Goal: Task Accomplishment & Management: Manage account settings

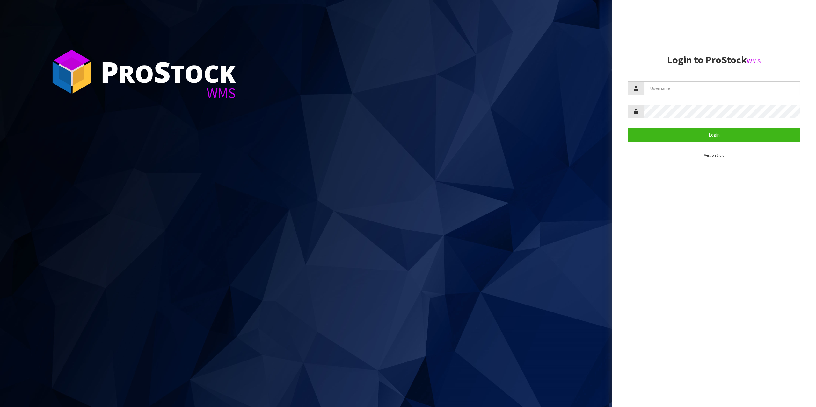
click at [718, 58] on h2 "Login to ProStock WMS" at bounding box center [714, 59] width 172 height 11
click at [712, 80] on section "Login to ProStock WMS Login Version 1.0.0" at bounding box center [714, 106] width 172 height 104
click at [708, 90] on input "text" at bounding box center [722, 89] width 156 height 14
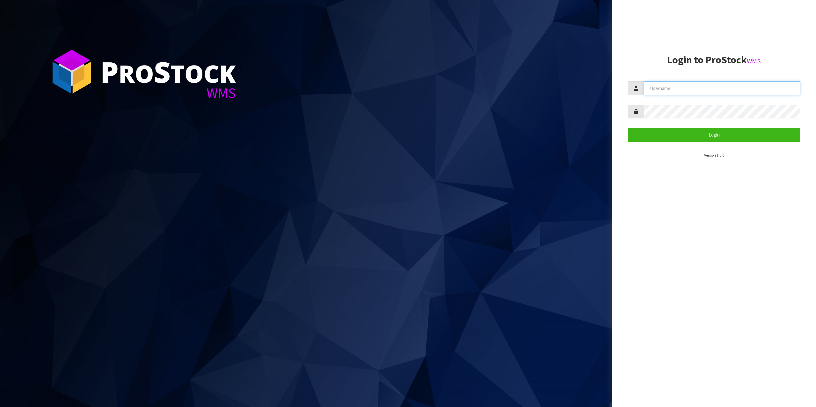
type input "zubairmoolla"
click at [628, 128] on button "Login" at bounding box center [714, 135] width 172 height 14
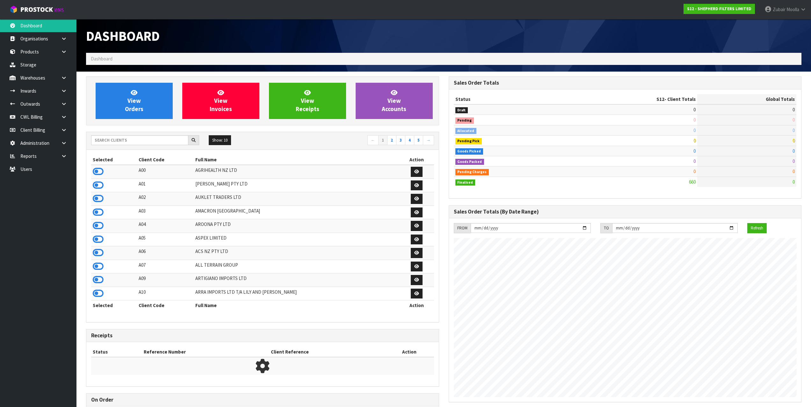
scroll to position [400, 362]
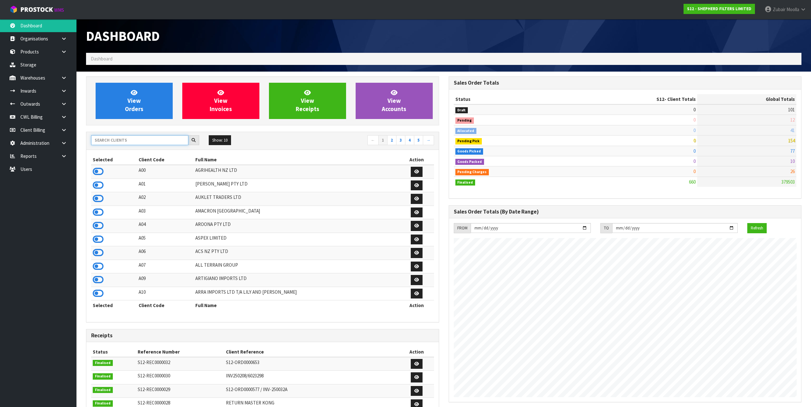
click at [133, 140] on input "text" at bounding box center [139, 140] width 97 height 10
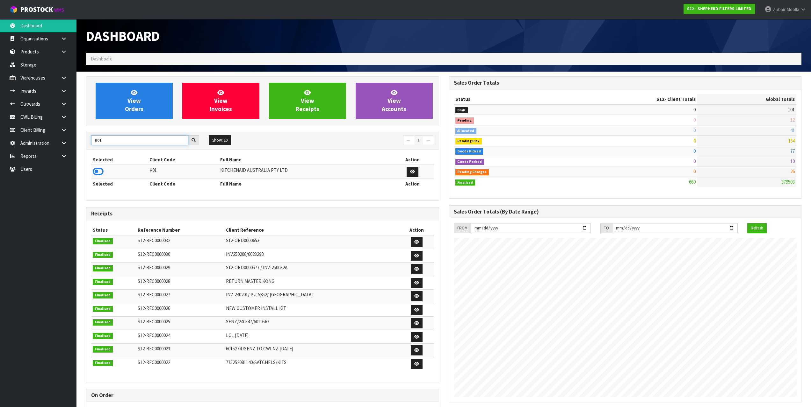
type input "K01"
click at [97, 178] on td at bounding box center [119, 172] width 57 height 14
drag, startPoint x: 98, startPoint y: 176, endPoint x: 183, endPoint y: 187, distance: 85.8
click at [99, 176] on icon at bounding box center [98, 172] width 11 height 10
drag, startPoint x: 238, startPoint y: 200, endPoint x: 244, endPoint y: 202, distance: 6.3
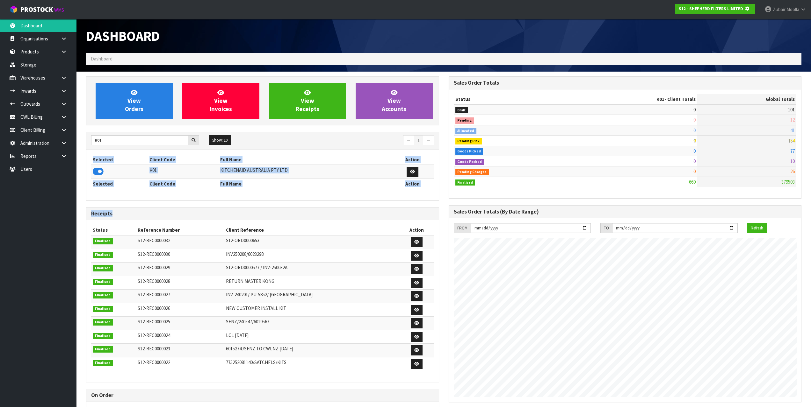
click at [244, 202] on div "View Orders View Invoices View Receipts View Accounts K01 Show: 10 5 10 25 50 ←…" at bounding box center [262, 261] width 363 height 370
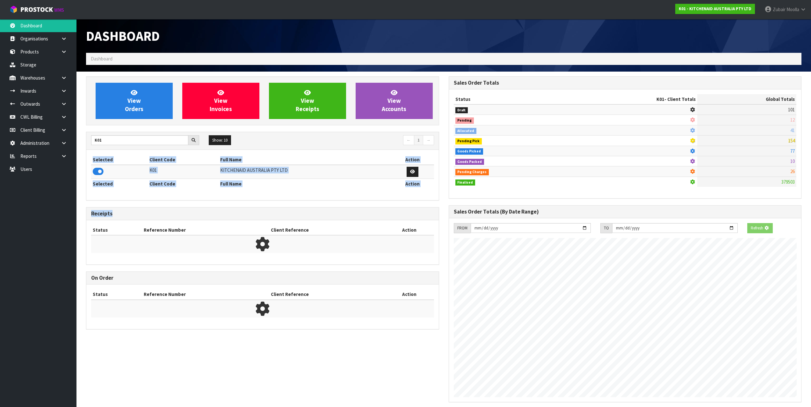
click at [239, 200] on div "Selected Client Code Full Name Action K01 KITCHENAID AUSTRALIA PTY LTD Selected…" at bounding box center [262, 175] width 352 height 50
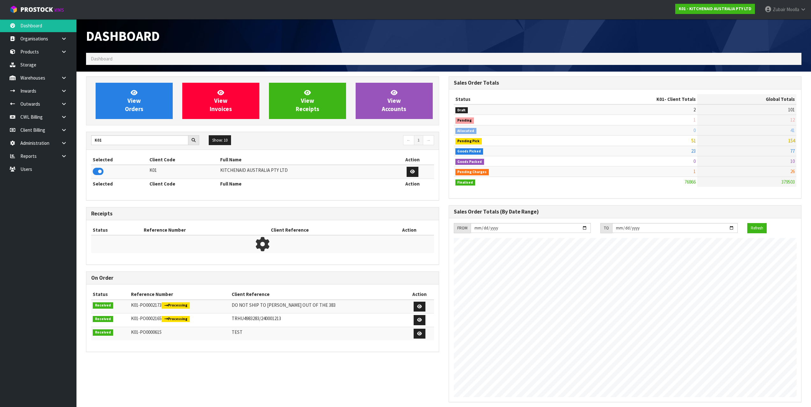
scroll to position [483, 362]
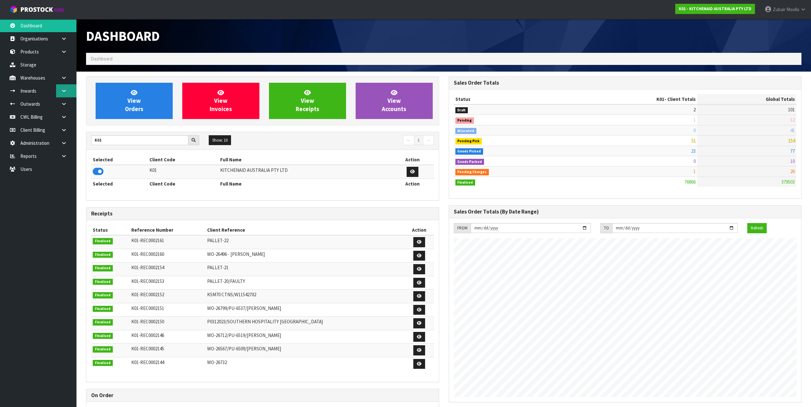
click at [67, 93] on link at bounding box center [66, 90] width 20 height 13
click at [56, 114] on link "Receipts" at bounding box center [38, 117] width 76 height 13
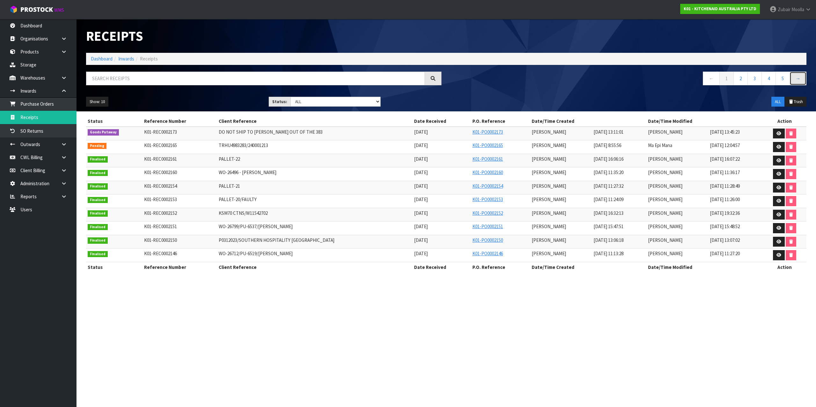
click at [803, 83] on link "→" at bounding box center [797, 79] width 17 height 14
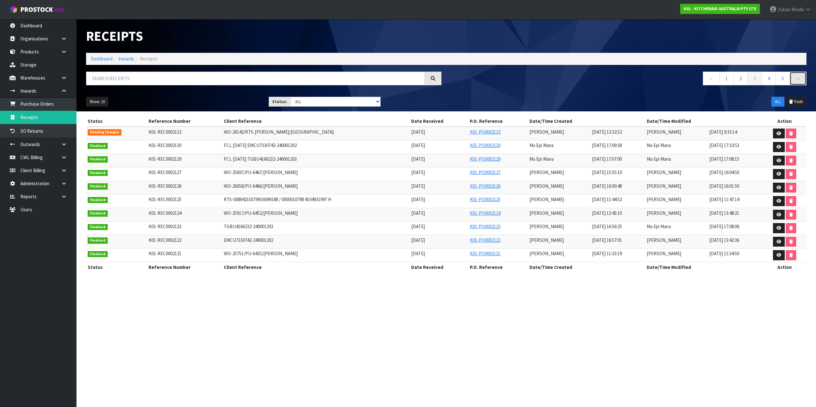
click at [803, 83] on link "→" at bounding box center [797, 79] width 17 height 14
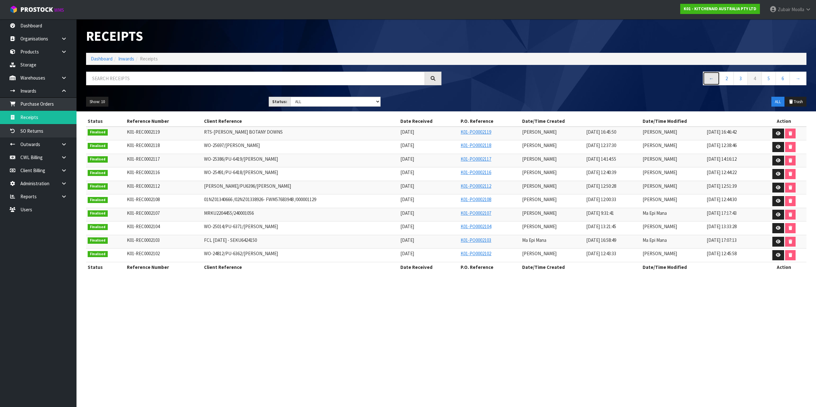
click at [714, 84] on link "←" at bounding box center [710, 79] width 17 height 14
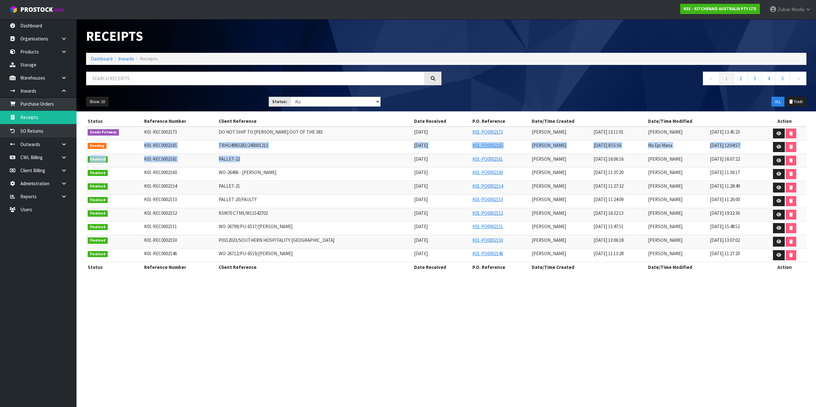
drag, startPoint x: 142, startPoint y: 148, endPoint x: 361, endPoint y: 161, distance: 219.6
click at [361, 161] on tbody "Goods Putaway K01-REC0002173 DO NOT SHIP TO [PERSON_NAME] OUT OF THE 383 [DATE]…" at bounding box center [446, 195] width 720 height 136
click at [361, 161] on td "PALLET-22" at bounding box center [315, 161] width 196 height 14
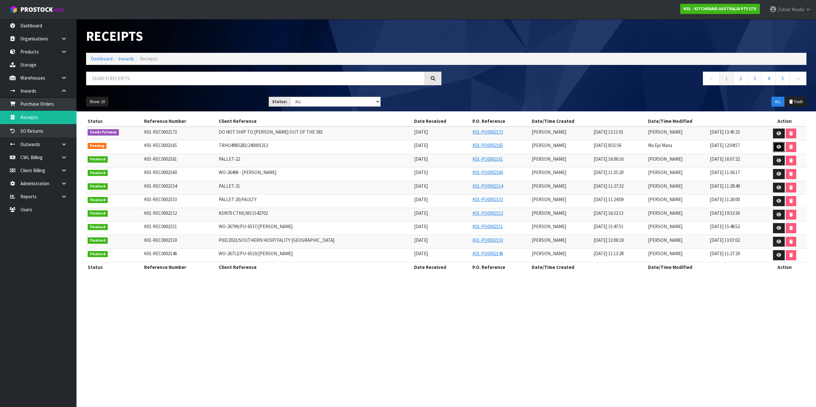
click at [776, 144] on link at bounding box center [779, 147] width 12 height 10
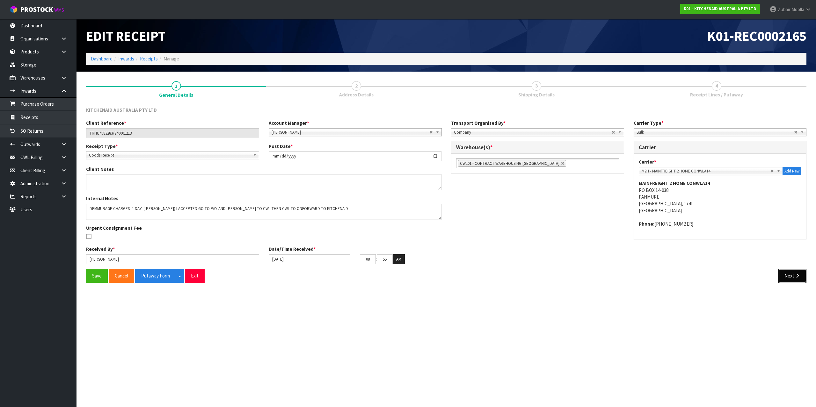
click at [789, 273] on button "Next" at bounding box center [792, 276] width 28 height 14
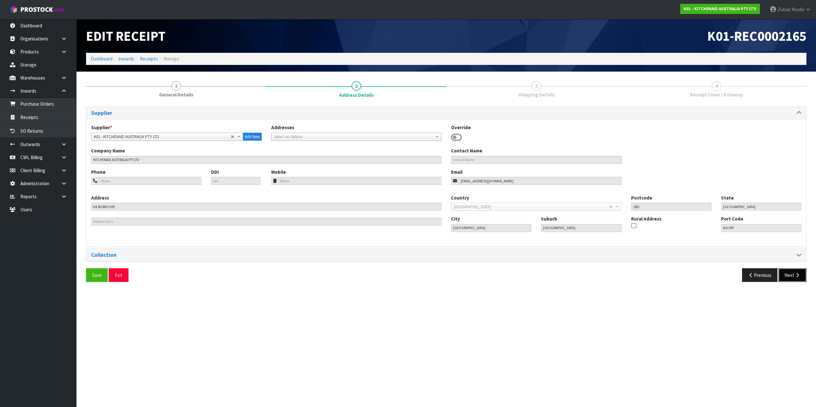
click at [796, 279] on button "Next" at bounding box center [792, 276] width 28 height 14
click at [784, 379] on section "Edit Receipt K01-REC0002165 Dashboard Inwards Receipts Manage 1 General Details…" at bounding box center [408, 203] width 816 height 407
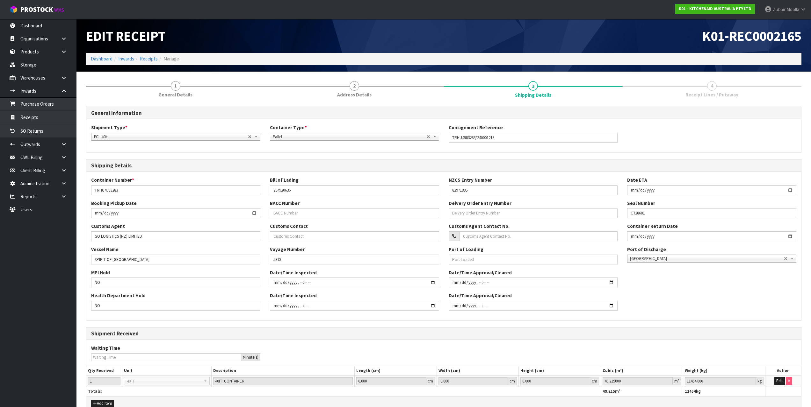
click at [703, 93] on span "Receipt Lines / Putaway" at bounding box center [711, 94] width 53 height 7
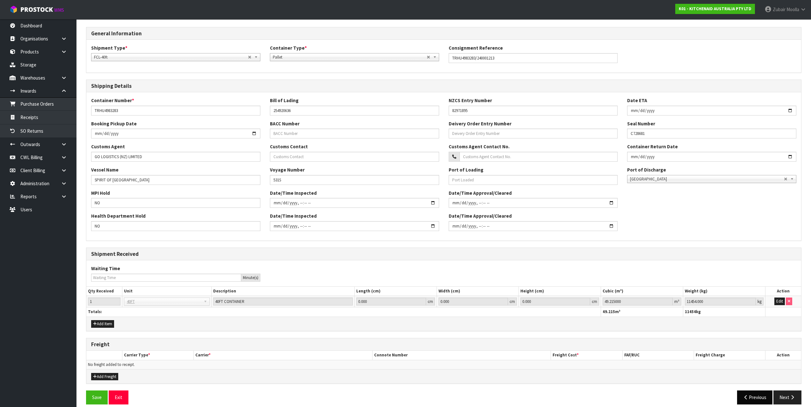
scroll to position [87, 0]
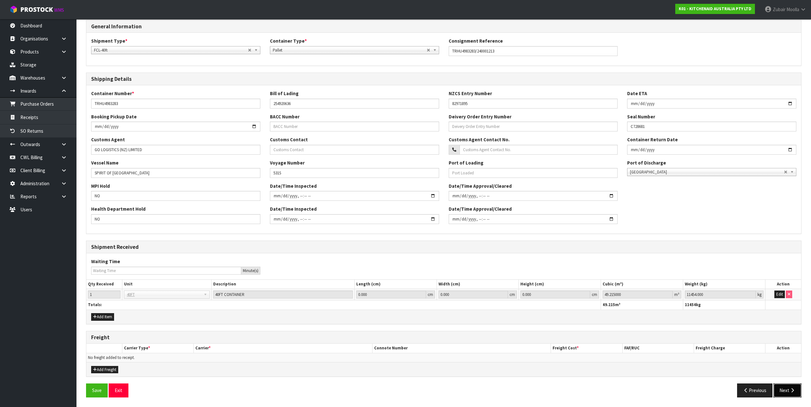
click at [781, 389] on button "Next" at bounding box center [787, 391] width 28 height 14
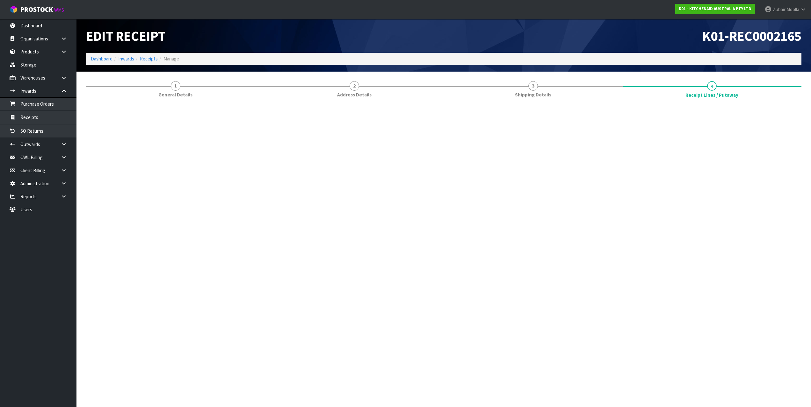
scroll to position [0, 0]
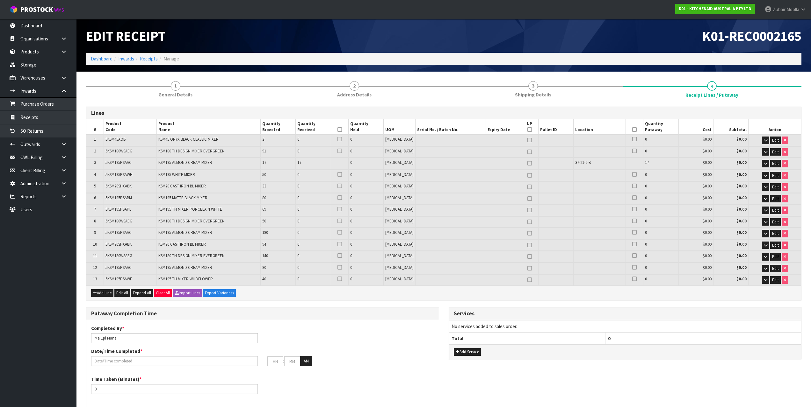
click at [538, 42] on h1 "K01-REC0002165" at bounding box center [625, 36] width 353 height 15
drag, startPoint x: 269, startPoint y: 270, endPoint x: 275, endPoint y: 270, distance: 5.7
click at [275, 270] on tr "12 5KSM195PSAAC KSM195 ALMOND CREAM MIXER 80 0 0 [MEDICAL_DATA] 0 $0.00 $0.00 E…" at bounding box center [443, 268] width 715 height 11
drag, startPoint x: 268, startPoint y: 232, endPoint x: 284, endPoint y: 233, distance: 16.6
click at [284, 233] on td "180" at bounding box center [278, 233] width 35 height 11
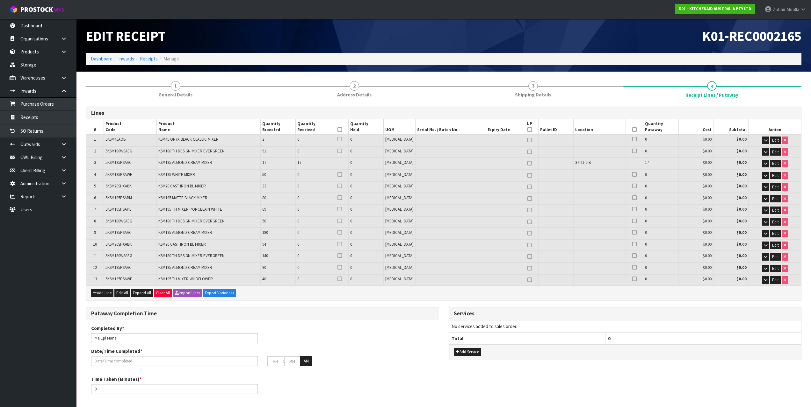
click at [106, 270] on span "5KSM195PSAAC" at bounding box center [118, 267] width 26 height 5
click at [782, 269] on tr "12 5KSM195PSAAC KSM195 ALMOND CREAM MIXER 80 0 0 [MEDICAL_DATA] 0 $0.00 $0.00 E…" at bounding box center [443, 268] width 715 height 11
click at [486, 281] on td at bounding box center [503, 280] width 35 height 11
drag, startPoint x: 163, startPoint y: 160, endPoint x: 702, endPoint y: 162, distance: 539.7
click at [702, 162] on tr "3 5KSM195PSAAC KSM195 ALMOND CREAM MIXER 17 17 0 [MEDICAL_DATA] 37-21-2-B 17 $0…" at bounding box center [443, 163] width 715 height 11
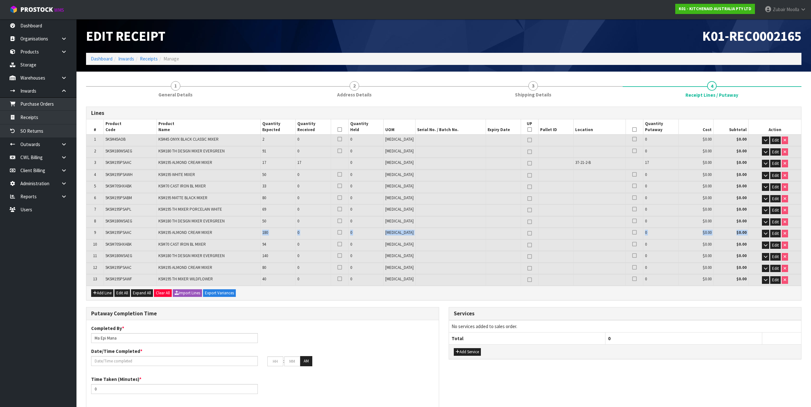
drag, startPoint x: 267, startPoint y: 233, endPoint x: 756, endPoint y: 234, distance: 489.7
click at [756, 234] on tr "9 5KSM195PSAAC KSM195 ALMOND CREAM MIXER 180 0 0 [MEDICAL_DATA] 0 $0.00 $0.00 E…" at bounding box center [443, 233] width 715 height 11
click at [767, 234] on button "button" at bounding box center [765, 234] width 7 height 8
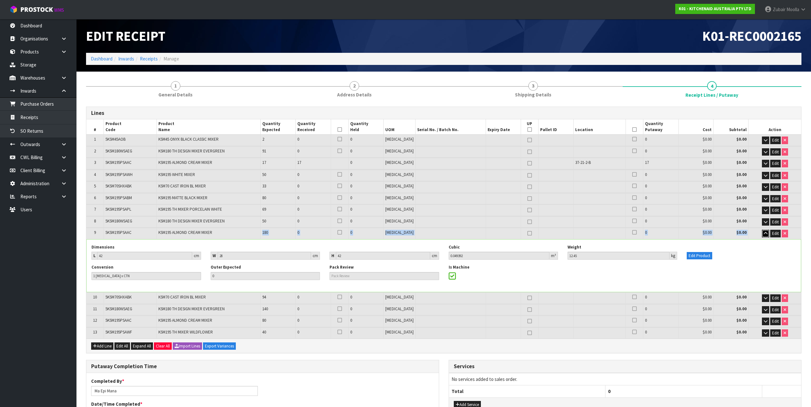
click at [767, 233] on button "button" at bounding box center [765, 234] width 7 height 8
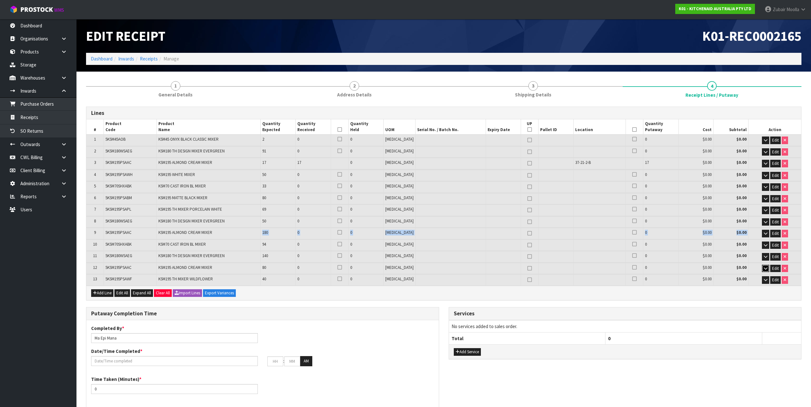
click at [767, 269] on button "button" at bounding box center [765, 269] width 7 height 8
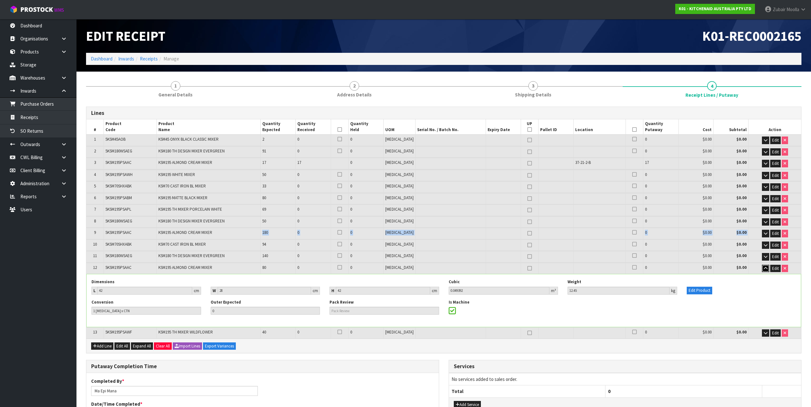
click at [767, 269] on button "button" at bounding box center [765, 269] width 7 height 8
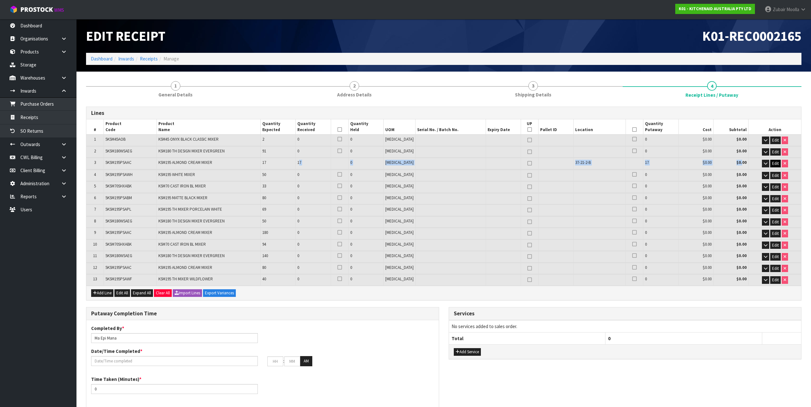
drag, startPoint x: 304, startPoint y: 163, endPoint x: 771, endPoint y: 166, distance: 467.1
click at [754, 166] on tr "3 5KSM195PSAAC KSM195 ALMOND CREAM MIXER 17 17 0 PCE 37-21-2-B 17 $0.00 $0.00 E…" at bounding box center [443, 163] width 715 height 11
click at [764, 165] on icon "button" at bounding box center [766, 164] width 4 height 4
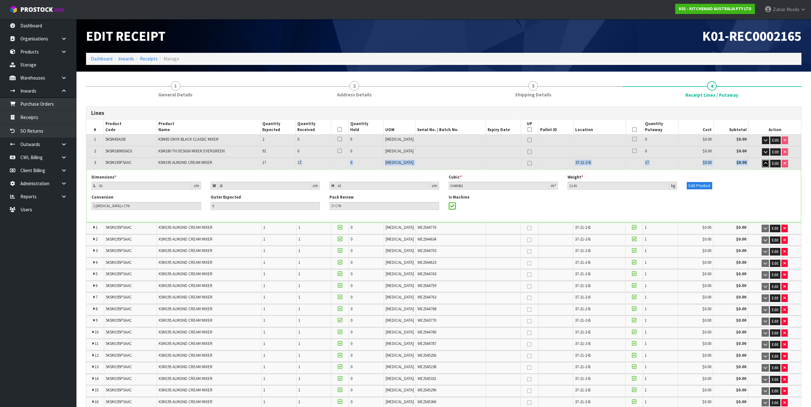
click at [764, 165] on icon "button" at bounding box center [766, 164] width 4 height 4
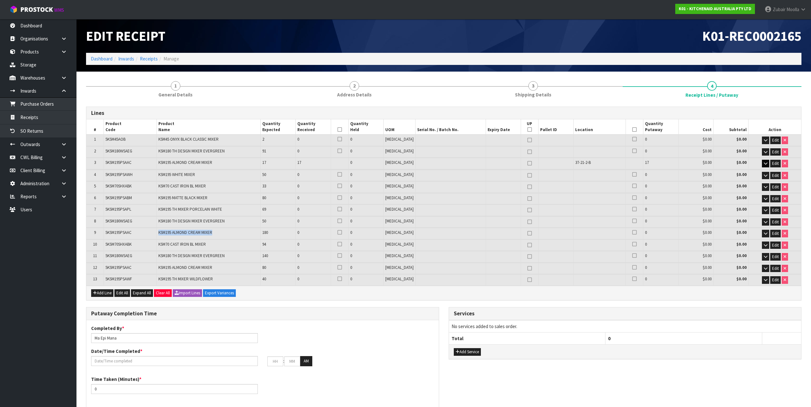
drag, startPoint x: 160, startPoint y: 235, endPoint x: 264, endPoint y: 235, distance: 104.2
click at [260, 235] on td "KSM195 ALMOND CREAM MIXER" at bounding box center [208, 233] width 104 height 11
drag, startPoint x: 159, startPoint y: 266, endPoint x: 273, endPoint y: 275, distance: 114.1
click at [234, 263] on td "KSM195 ALMOND CREAM MIXER" at bounding box center [208, 268] width 104 height 11
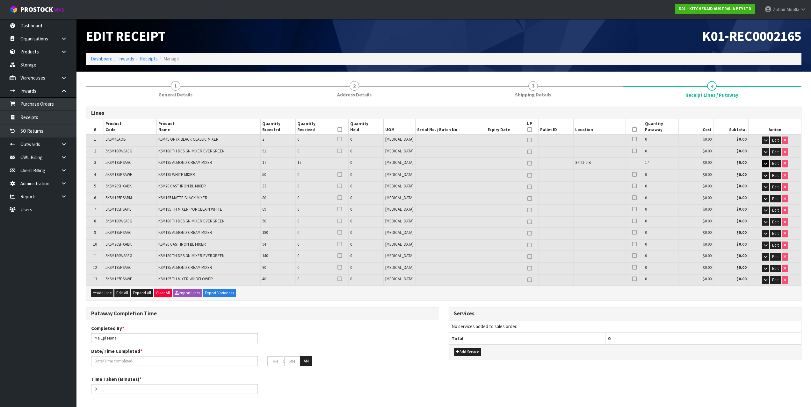
click at [218, 273] on td "KSM195 ALMOND CREAM MIXER" at bounding box center [208, 268] width 104 height 11
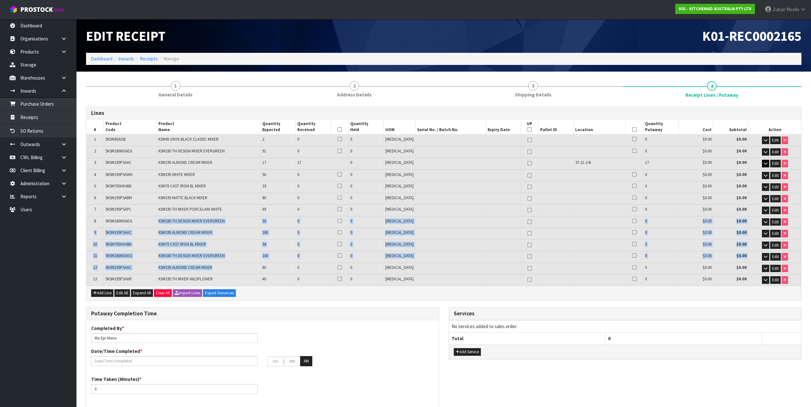
drag, startPoint x: 218, startPoint y: 268, endPoint x: 146, endPoint y: 220, distance: 85.9
click at [146, 220] on table "# Product Code Product Name Quantity Expected Quantity Received Quantity Held U…" at bounding box center [443, 202] width 715 height 166
click at [145, 220] on td "5KSM180WSAEG" at bounding box center [130, 222] width 53 height 11
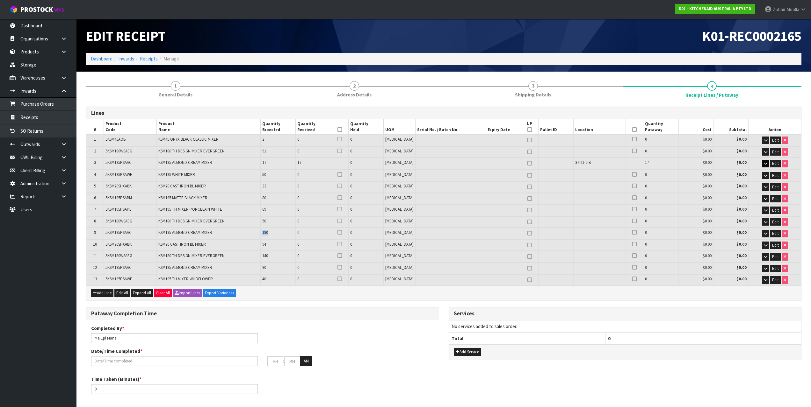
click at [299, 234] on tr "9 5KSM195PSAAC KSM195 ALMOND CREAM MIXER 180 0 0 PCE 0 $0.00 $0.00 Edit" at bounding box center [443, 233] width 715 height 11
drag, startPoint x: 266, startPoint y: 268, endPoint x: 271, endPoint y: 267, distance: 5.1
click at [271, 267] on td "80" at bounding box center [278, 268] width 35 height 11
click at [102, 232] on td "9" at bounding box center [95, 233] width 18 height 11
click at [108, 233] on span "5KSM195PSAAC" at bounding box center [118, 232] width 26 height 5
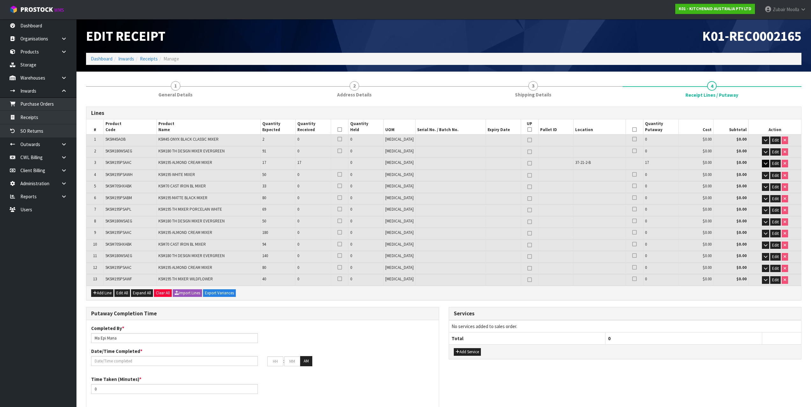
click at [108, 233] on span "5KSM195PSAAC" at bounding box center [118, 232] width 26 height 5
drag, startPoint x: 265, startPoint y: 234, endPoint x: 298, endPoint y: 234, distance: 32.5
click at [296, 234] on td "180" at bounding box center [278, 233] width 35 height 11
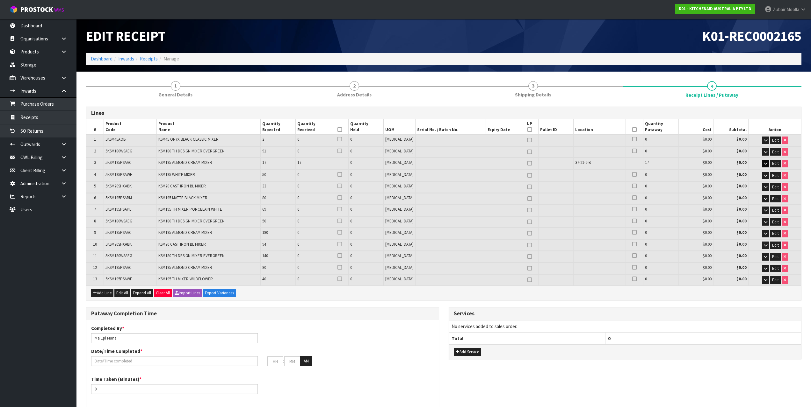
click at [110, 273] on td "5KSM195PSAAC" at bounding box center [130, 268] width 53 height 11
drag, startPoint x: 90, startPoint y: 270, endPoint x: 797, endPoint y: 264, distance: 706.7
click at [797, 264] on tr "12 5KSM195PSAAC KSM195 ALMOND CREAM MIXER 80 0 0 PCE 0 $0.00 $0.00 Edit" at bounding box center [443, 268] width 715 height 11
click at [168, 248] on td "KSM70 CAST IRON BL MIXER" at bounding box center [208, 245] width 104 height 11
drag, startPoint x: 105, startPoint y: 230, endPoint x: 795, endPoint y: 240, distance: 689.8
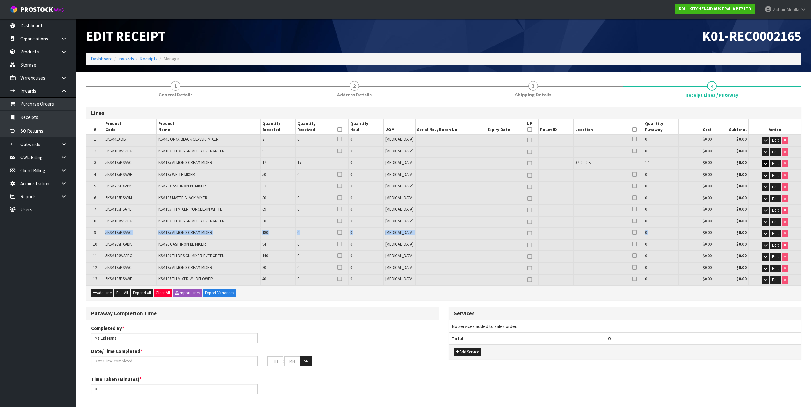
click at [709, 239] on tr "9 5KSM195PSAAC KSM195 ALMOND CREAM MIXER 180 0 0 PCE 0 $0.00 $0.00 Edit" at bounding box center [443, 233] width 715 height 11
click at [794, 230] on td "Edit" at bounding box center [774, 233] width 53 height 11
click at [224, 250] on td "KSM70 CAST IRON BL MIXER" at bounding box center [208, 245] width 104 height 11
click at [110, 231] on span "5KSM195PSAAC" at bounding box center [118, 232] width 26 height 5
click at [106, 231] on span "5KSM195PSAAC" at bounding box center [118, 232] width 26 height 5
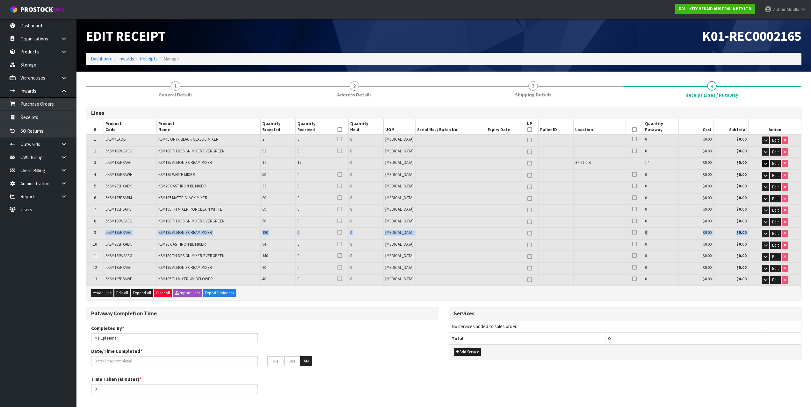
click at [785, 233] on tr "9 5KSM195PSAAC KSM195 ALMOND CREAM MIXER 180 0 0 PCE 0 $0.00 $0.00 Edit" at bounding box center [443, 233] width 715 height 11
click at [132, 269] on span "5KSM195PSAAC" at bounding box center [118, 267] width 26 height 5
drag, startPoint x: 267, startPoint y: 162, endPoint x: 485, endPoint y: 166, distance: 217.3
click at [485, 166] on tr "3 5KSM195PSAAC KSM195 ALMOND CREAM MIXER 17 17 0 PCE 37-21-2-B 17 $0.00 $0.00 E…" at bounding box center [443, 163] width 715 height 11
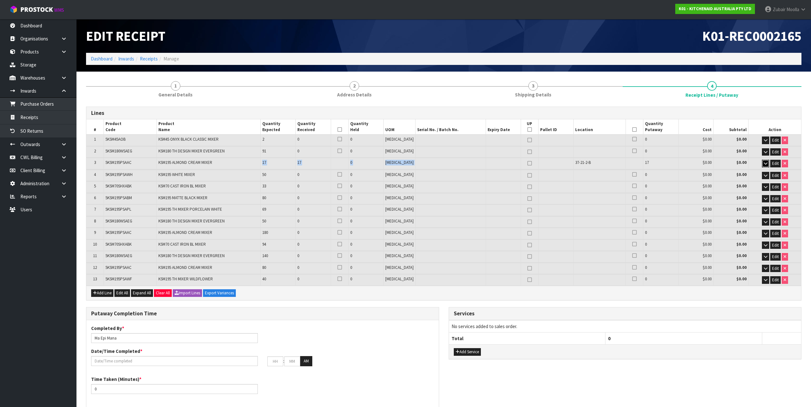
click at [765, 166] on icon "button" at bounding box center [766, 164] width 4 height 4
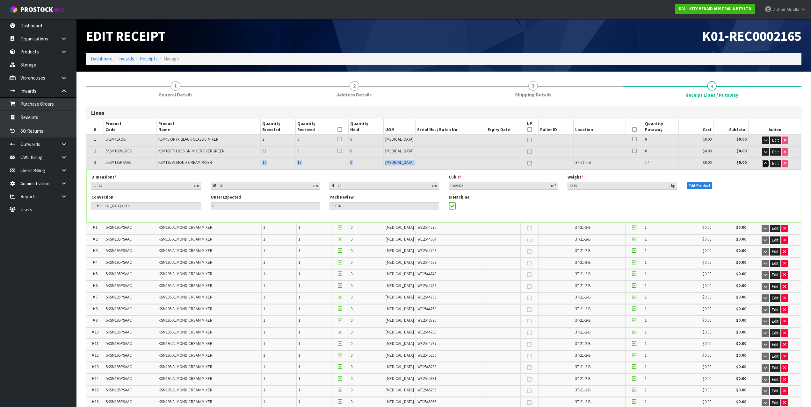
click at [765, 166] on icon "button" at bounding box center [766, 164] width 4 height 4
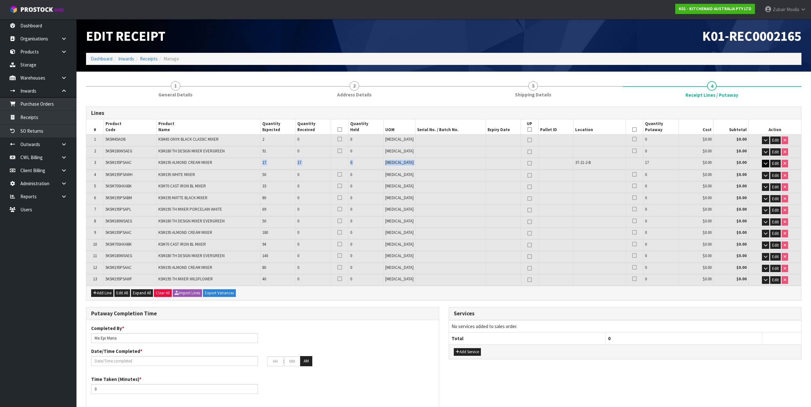
click at [324, 163] on td "17" at bounding box center [313, 163] width 35 height 11
click at [767, 160] on button "button" at bounding box center [765, 164] width 7 height 8
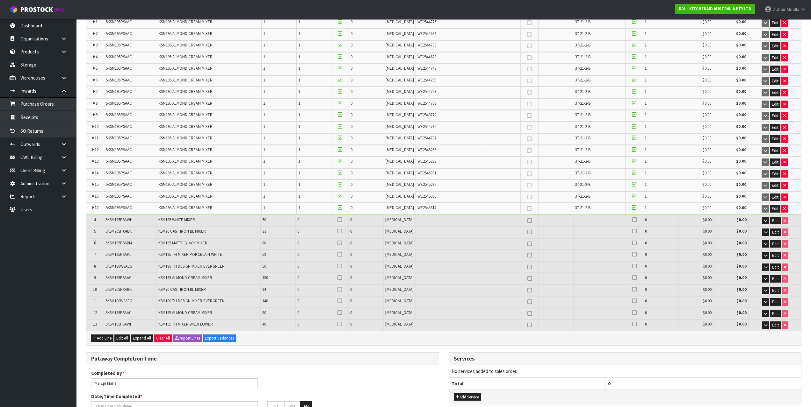
drag, startPoint x: 258, startPoint y: 280, endPoint x: 258, endPoint y: 284, distance: 4.2
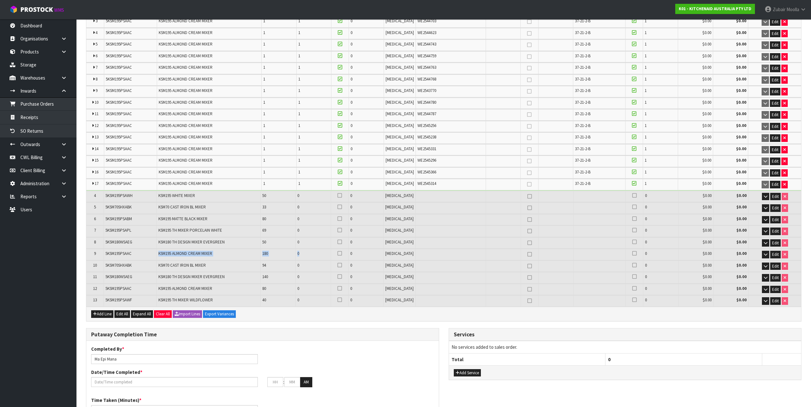
drag, startPoint x: 157, startPoint y: 253, endPoint x: 305, endPoint y: 259, distance: 148.0
click at [305, 259] on tr "9 5KSM195PSAAC KSM195 ALMOND CREAM MIXER 180 0 0 PCE 0 $0.00 $0.00 Edit" at bounding box center [443, 254] width 715 height 11
click at [265, 284] on td "80" at bounding box center [278, 289] width 35 height 11
click at [290, 289] on td "80" at bounding box center [278, 289] width 35 height 11
click at [291, 289] on td "80" at bounding box center [278, 289] width 35 height 11
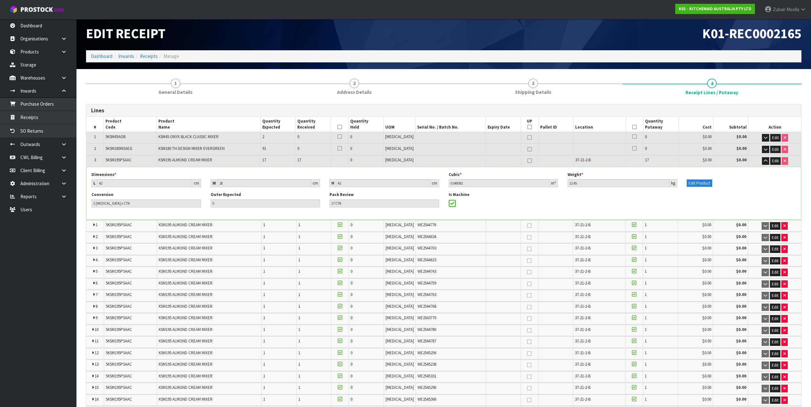
scroll to position [0, 0]
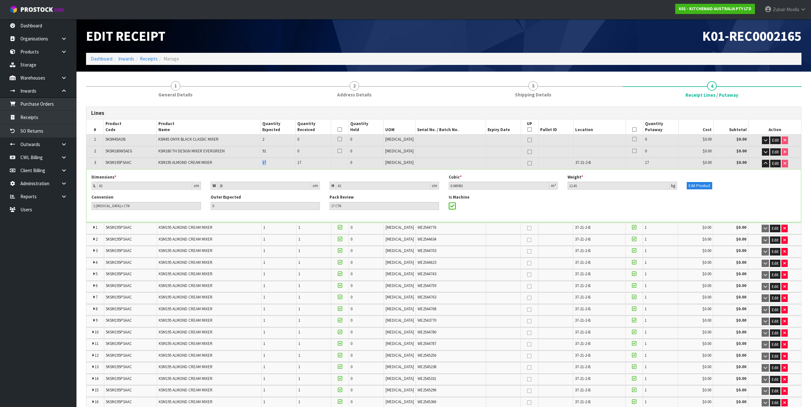
drag, startPoint x: 266, startPoint y: 164, endPoint x: 275, endPoint y: 166, distance: 9.7
click at [275, 166] on td "17" at bounding box center [278, 163] width 35 height 11
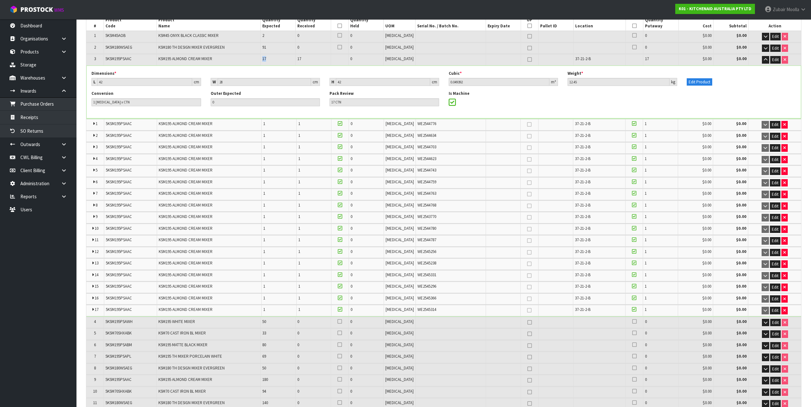
scroll to position [159, 0]
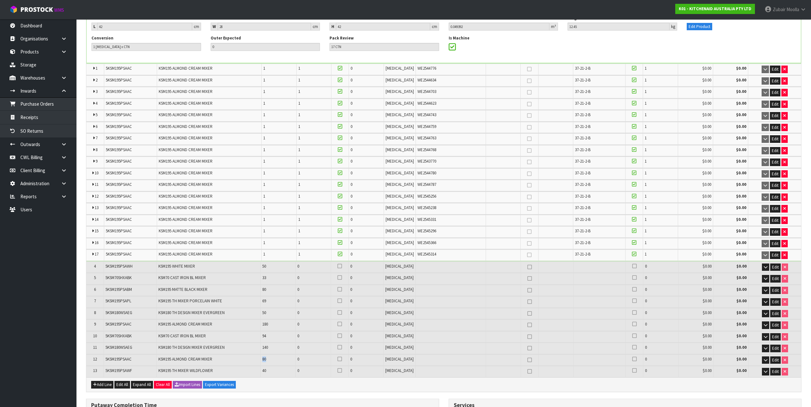
drag, startPoint x: 263, startPoint y: 360, endPoint x: 275, endPoint y: 360, distance: 11.8
click at [275, 360] on tr "12 5KSM195PSAAC KSM195 ALMOND CREAM MIXER 80 0 0 PCE 0 $0.00 $0.00 Edit" at bounding box center [443, 360] width 715 height 11
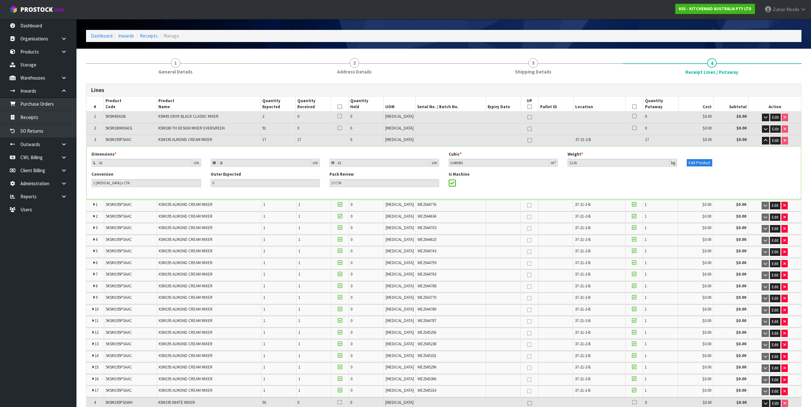
scroll to position [0, 0]
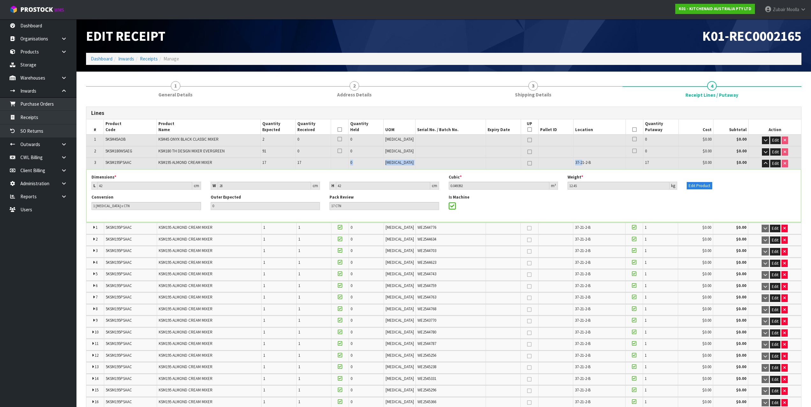
drag, startPoint x: 307, startPoint y: 162, endPoint x: 578, endPoint y: 159, distance: 270.8
click at [578, 159] on tr "3 5KSM195PSAAC KSM195 ALMOND CREAM MIXER 17 17 0 PCE 37-21-2-B 17 $0.00 $0.00 E…" at bounding box center [443, 163] width 715 height 11
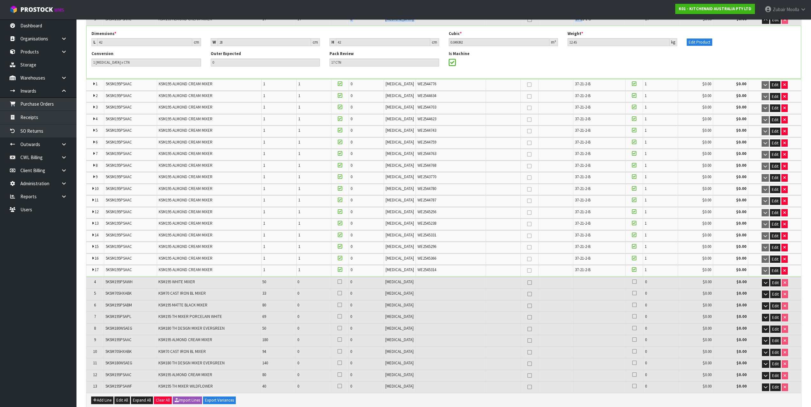
scroll to position [127, 0]
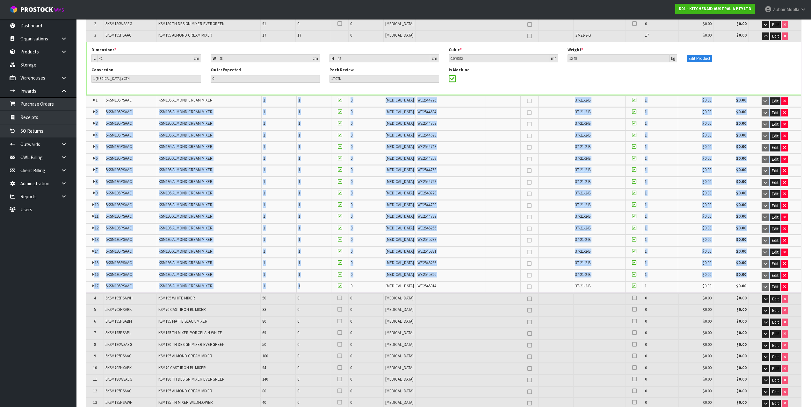
drag, startPoint x: 315, startPoint y: 286, endPoint x: 256, endPoint y: 106, distance: 189.4
click at [261, 104] on table "1 5KSM195PSAAC KSM195 ALMOND CREAM MIXER 1 1 0 PCE WE2544776 37-21-2-B 1 $0.00 …" at bounding box center [443, 195] width 715 height 198
click at [190, 137] on span "KSM195 ALMOND CREAM MIXER" at bounding box center [186, 135] width 54 height 5
click at [125, 112] on span "5KSM195PSAAC" at bounding box center [119, 111] width 26 height 5
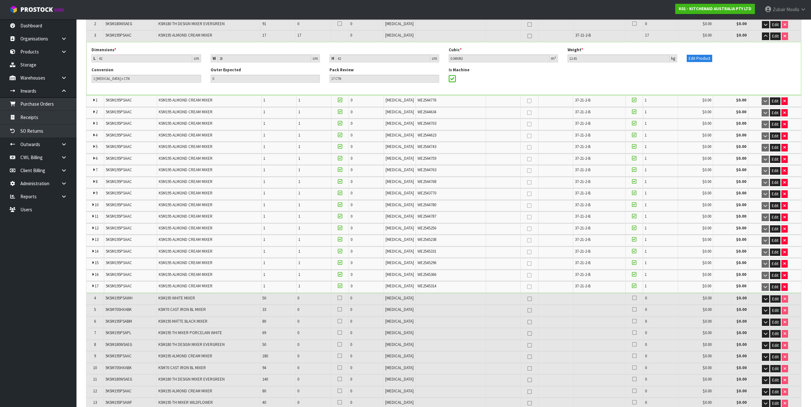
click at [113, 99] on span "5KSM195PSAAC" at bounding box center [119, 99] width 26 height 5
click at [107, 102] on span "5KSM195PSAAC" at bounding box center [119, 99] width 26 height 5
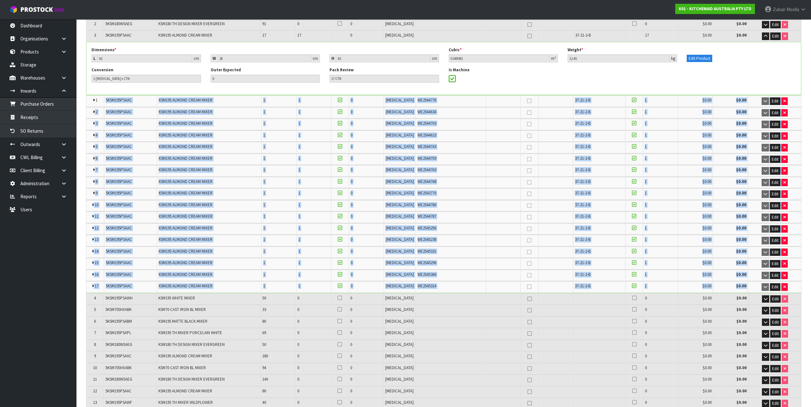
drag, startPoint x: 106, startPoint y: 101, endPoint x: 757, endPoint y: 285, distance: 676.3
click at [757, 285] on table "1 5KSM195PSAAC KSM195 ALMOND CREAM MIXER 1 1 0 PCE WE2544776 37-21-2-B 1 $0.00 …" at bounding box center [443, 195] width 715 height 198
click at [764, 39] on button "button" at bounding box center [765, 36] width 7 height 8
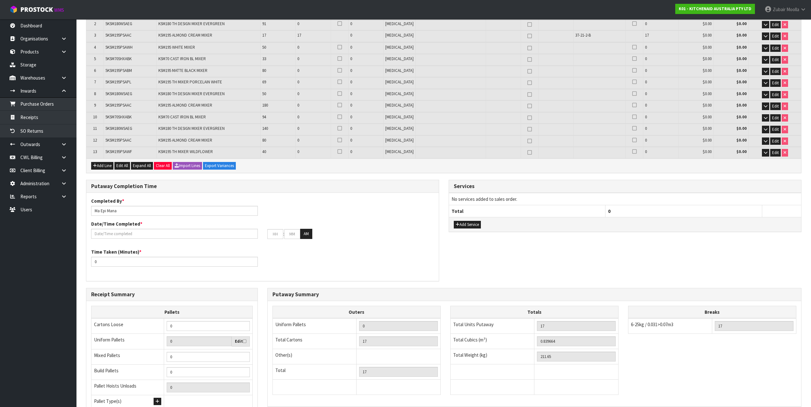
click at [129, 126] on span "5KSM180WSAEG" at bounding box center [118, 128] width 27 height 5
click at [121, 105] on span "5KSM195PSAAC" at bounding box center [118, 105] width 26 height 5
click at [119, 144] on td "5KSM195PSAAC" at bounding box center [130, 141] width 53 height 11
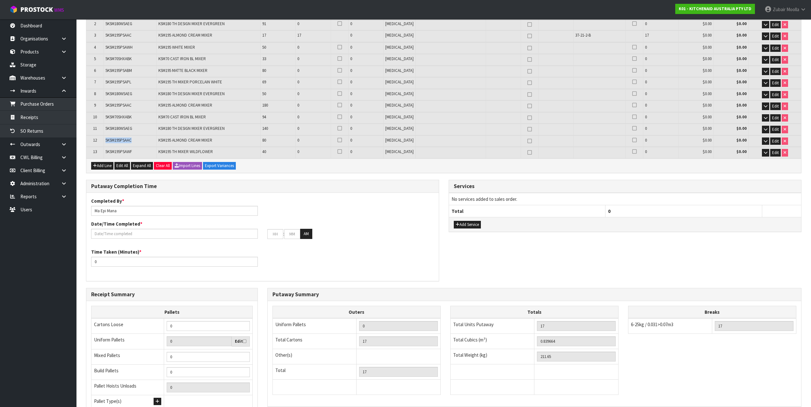
drag, startPoint x: 100, startPoint y: 140, endPoint x: 140, endPoint y: 141, distance: 40.1
click at [140, 141] on tr "12 5KSM195PSAAC KSM195 ALMOND CREAM MIXER 80 0 0 PCE 0 $0.00 $0.00 Edit" at bounding box center [443, 141] width 715 height 11
click at [112, 105] on span "5KSM195PSAAC" at bounding box center [118, 105] width 26 height 5
drag, startPoint x: 105, startPoint y: 104, endPoint x: 653, endPoint y: 106, distance: 547.7
click at [653, 106] on tr "9 5KSM195PSAAC KSM195 ALMOND CREAM MIXER 180 0 0 PCE 0 $0.00 $0.00 Edit" at bounding box center [443, 106] width 715 height 11
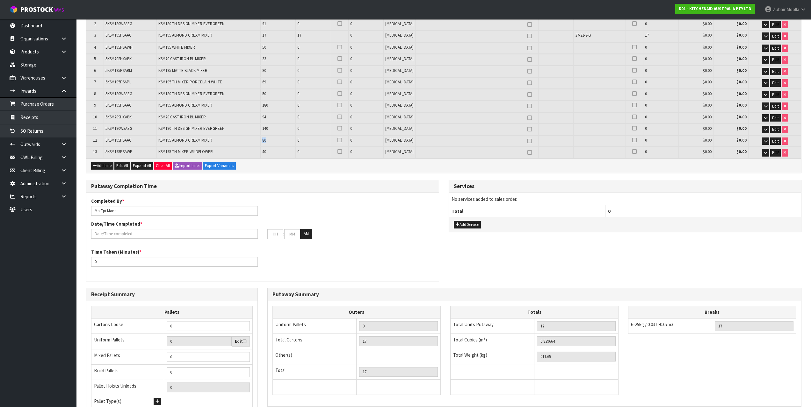
drag, startPoint x: 265, startPoint y: 141, endPoint x: 282, endPoint y: 141, distance: 16.9
click at [282, 141] on td "80" at bounding box center [278, 141] width 35 height 11
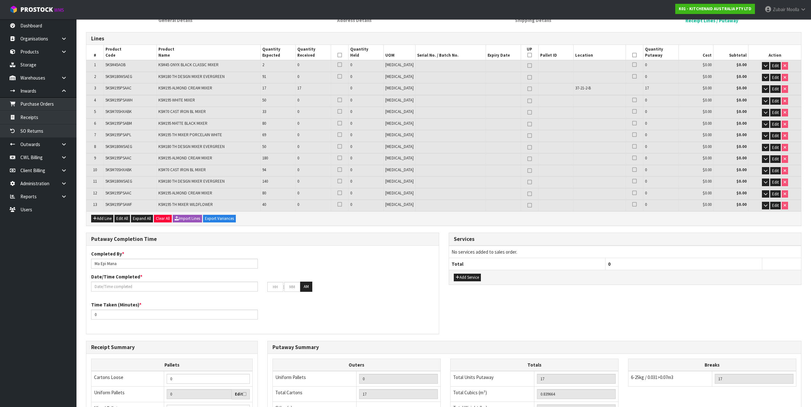
scroll to position [0, 0]
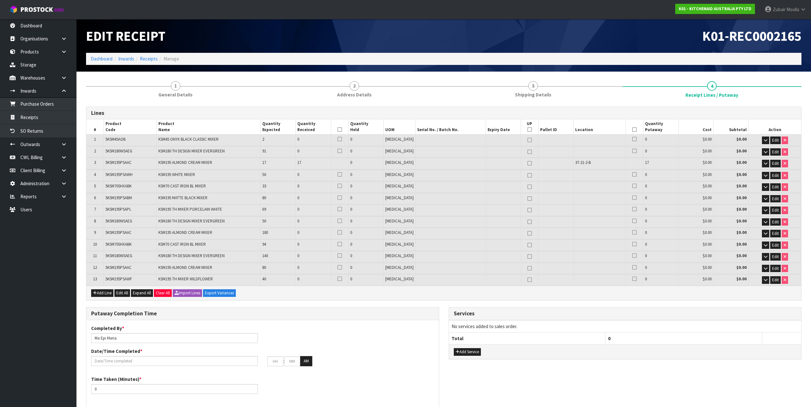
drag, startPoint x: 367, startPoint y: 232, endPoint x: 373, endPoint y: 183, distance: 49.8
drag, startPoint x: 265, startPoint y: 235, endPoint x: 286, endPoint y: 231, distance: 21.1
click at [283, 232] on td "180" at bounding box center [278, 233] width 35 height 11
click at [286, 231] on td "180" at bounding box center [278, 233] width 35 height 11
drag, startPoint x: 602, startPoint y: 41, endPoint x: 590, endPoint y: 42, distance: 12.1
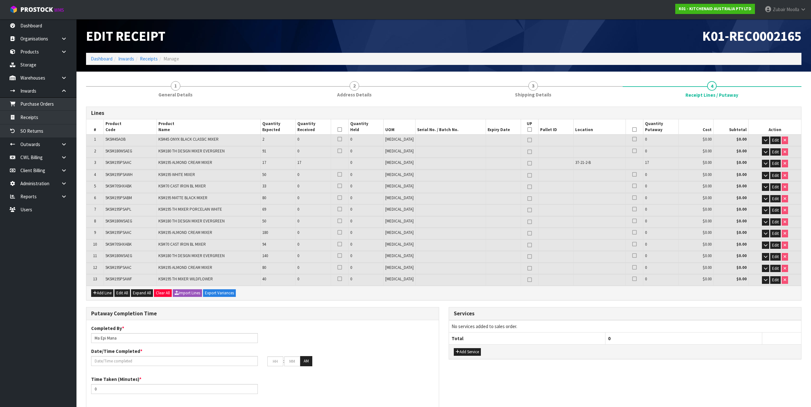
click at [590, 42] on h1 "K01-REC0002165" at bounding box center [625, 36] width 353 height 15
drag, startPoint x: 272, startPoint y: 271, endPoint x: 292, endPoint y: 270, distance: 19.5
click at [291, 270] on td "80" at bounding box center [278, 268] width 35 height 11
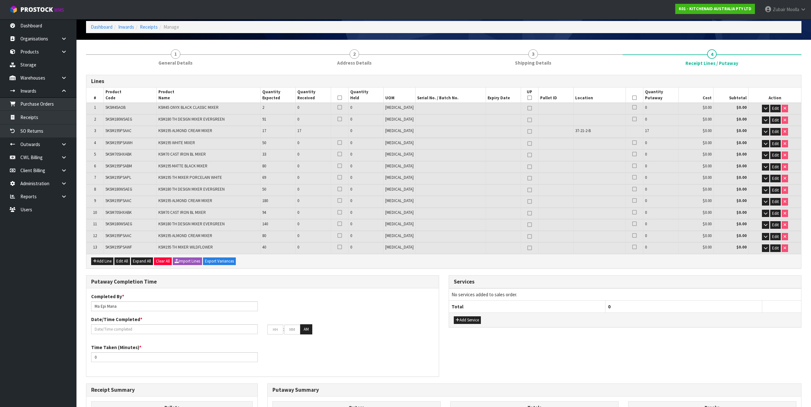
click at [119, 250] on td "5KSM195PSAWF" at bounding box center [130, 248] width 53 height 11
click at [120, 250] on td "5KSM195PSAWF" at bounding box center [130, 248] width 53 height 11
click at [132, 156] on span "5KSM70SHXABK" at bounding box center [118, 154] width 26 height 5
click at [112, 212] on span "5KSM70SHXABK" at bounding box center [118, 212] width 26 height 5
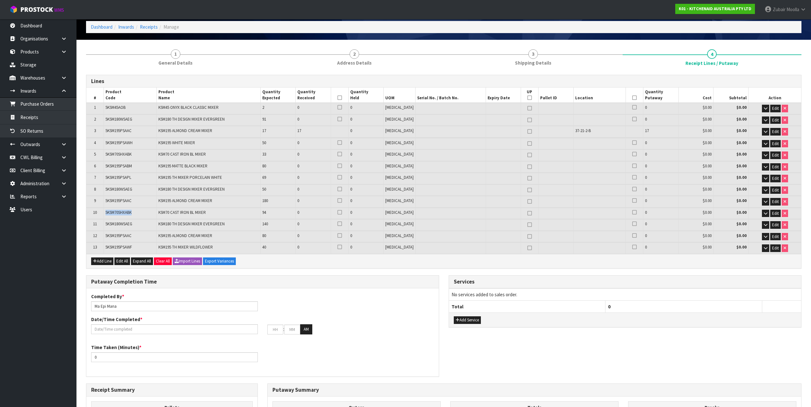
click at [112, 212] on span "5KSM70SHXABK" at bounding box center [118, 212] width 26 height 5
click at [108, 200] on span "5KSM195PSAAC" at bounding box center [118, 200] width 26 height 5
click at [118, 153] on span "5KSM70SHXABK" at bounding box center [118, 154] width 26 height 5
click at [273, 209] on td "94" at bounding box center [278, 213] width 35 height 11
click at [270, 146] on td "50" at bounding box center [278, 143] width 35 height 11
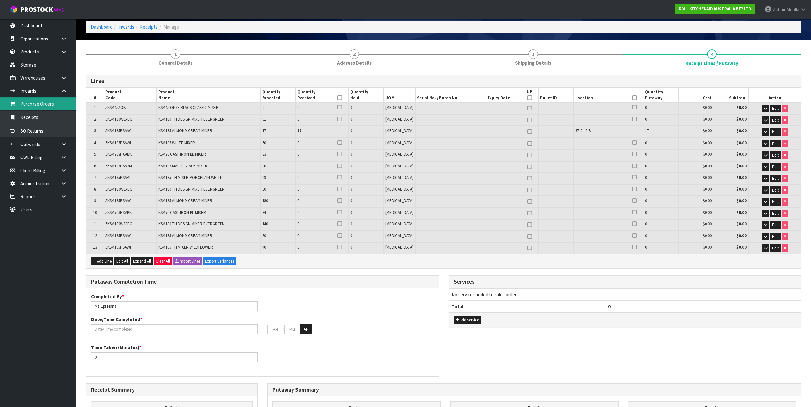
click at [49, 104] on link "Purchase Orders" at bounding box center [38, 103] width 76 height 13
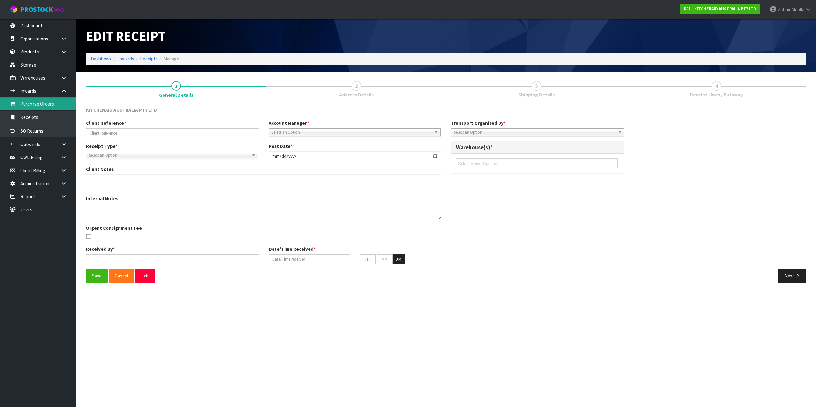
type input "TRHU4983283/240001213"
type input "[DATE]"
type textarea "DEMMURAGE CHARGES- 1 DAY. ([PERSON_NAME]) I ACCEPTED GO TO PAY AND [PERSON_NAME…"
type input "[PERSON_NAME]"
type input "[DATE]"
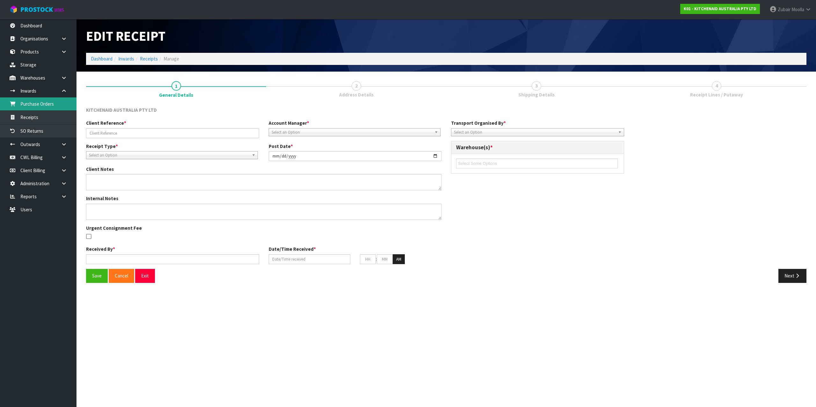
type input "08"
type input "55"
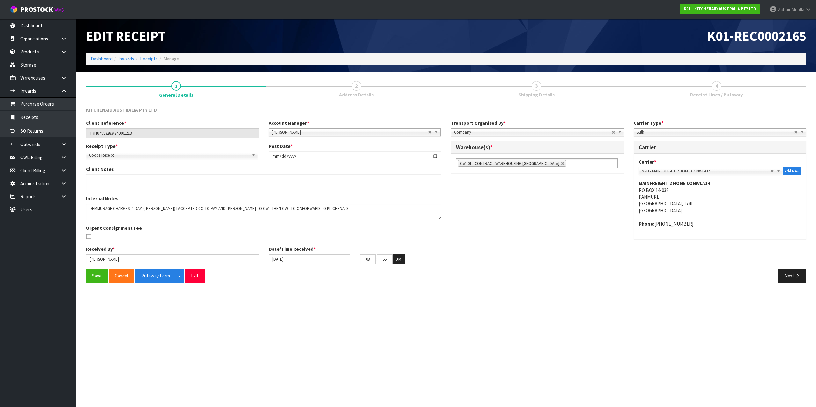
click at [790, 263] on div "Client Reference * TRHU4983283/240001213 Account Manager * Zubair Moolla Rod Gi…" at bounding box center [446, 194] width 730 height 149
drag, startPoint x: 798, startPoint y: 282, endPoint x: 770, endPoint y: 250, distance: 42.2
click at [798, 282] on button "Next" at bounding box center [792, 276] width 28 height 14
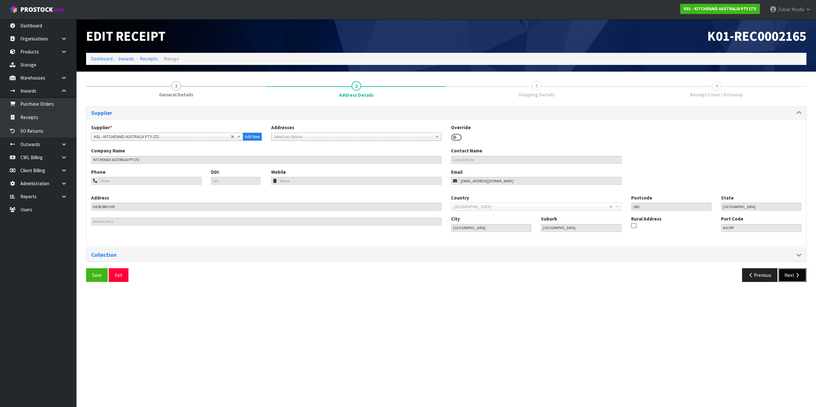
click at [785, 277] on button "Next" at bounding box center [792, 276] width 28 height 14
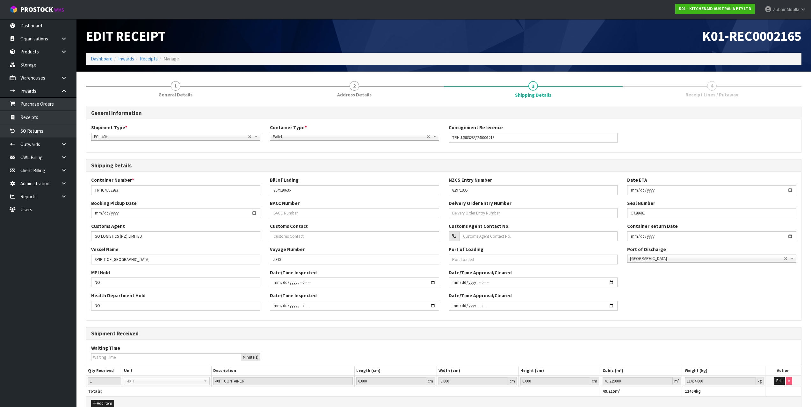
click at [639, 335] on h3 "Shipment Received" at bounding box center [443, 334] width 705 height 6
click at [696, 315] on div "Health Department Hold NO Date/Time Inspected Date/Time Approval/Cleared" at bounding box center [443, 303] width 715 height 23
click at [502, 109] on div "General Information" at bounding box center [443, 113] width 715 height 13
click at [554, 94] on link "3 Shipping Details" at bounding box center [533, 88] width 179 height 25
click at [588, 67] on div "Edit Receipt K01-REC0002165 Dashboard Inwards Receipts Manage" at bounding box center [443, 45] width 725 height 53
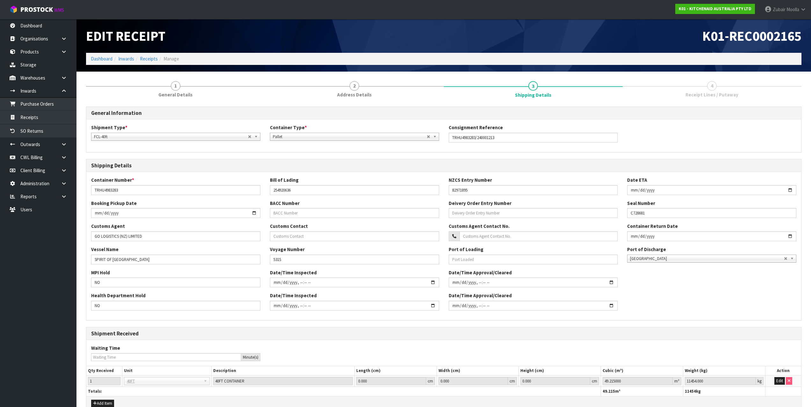
click at [590, 64] on ol "Dashboard Inwards Receipts Manage" at bounding box center [443, 59] width 715 height 12
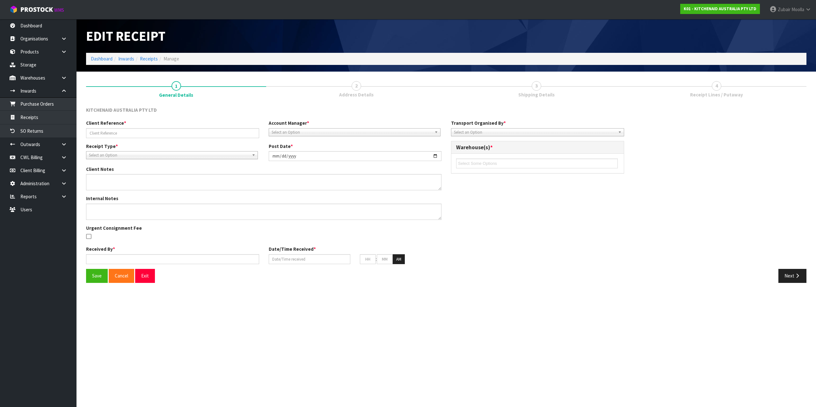
type input "TRHU4983283/240001213"
type input "[DATE]"
type textarea "DEMMURAGE CHARGES- 1 DAY. ([PERSON_NAME]) I ACCEPTED GO TO PAY AND [PERSON_NAME…"
type input "[PERSON_NAME]"
type input "[DATE]"
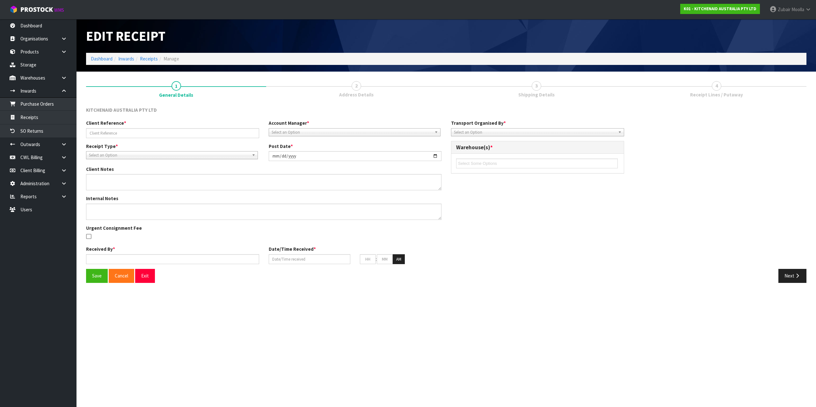
type input "08"
type input "55"
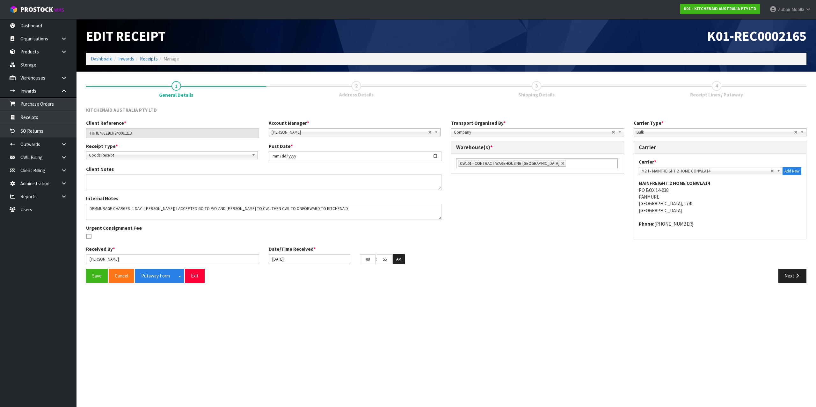
drag, startPoint x: 125, startPoint y: 54, endPoint x: 155, endPoint y: 58, distance: 30.2
click at [127, 54] on ol "Dashboard Inwards Receipts Manage" at bounding box center [446, 59] width 720 height 12
click at [155, 58] on link "Receipts" at bounding box center [149, 59] width 18 height 6
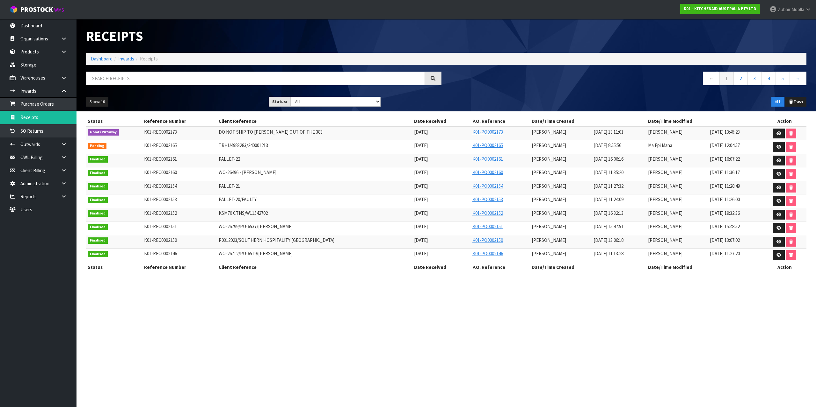
click at [184, 90] on div at bounding box center [263, 81] width 365 height 18
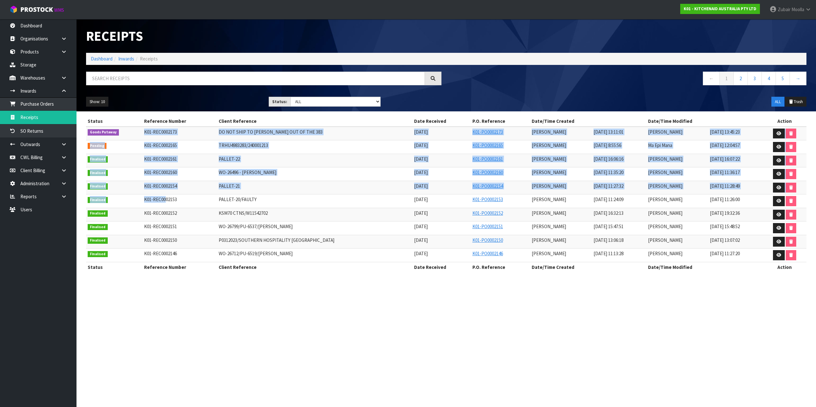
drag, startPoint x: 141, startPoint y: 134, endPoint x: 165, endPoint y: 195, distance: 65.7
click at [165, 195] on tbody "Goods Putaway K01-REC0002173 DO NOT SHIP TO RANKIN OUT OF THE 383 02/09/2025 K0…" at bounding box center [446, 195] width 720 height 136
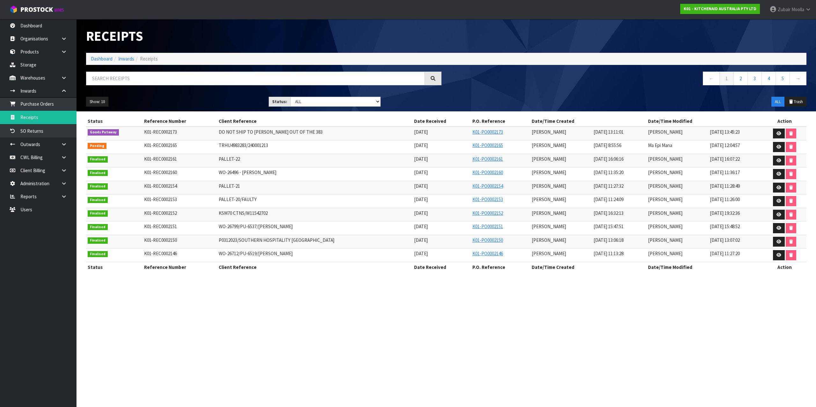
click at [271, 208] on td "PALLET-20/FAULTY" at bounding box center [315, 202] width 196 height 14
click at [65, 108] on link "Purchase Orders" at bounding box center [38, 103] width 76 height 13
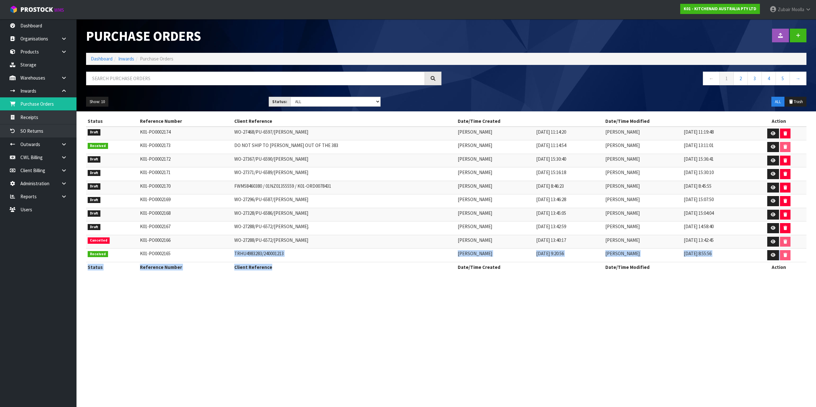
drag, startPoint x: 205, startPoint y: 257, endPoint x: 301, endPoint y: 264, distance: 96.1
click at [301, 264] on table "Status Reference Number Client Reference Date/Time Created Date/Time Modified A…" at bounding box center [446, 194] width 720 height 156
click at [774, 255] on icon at bounding box center [772, 255] width 5 height 4
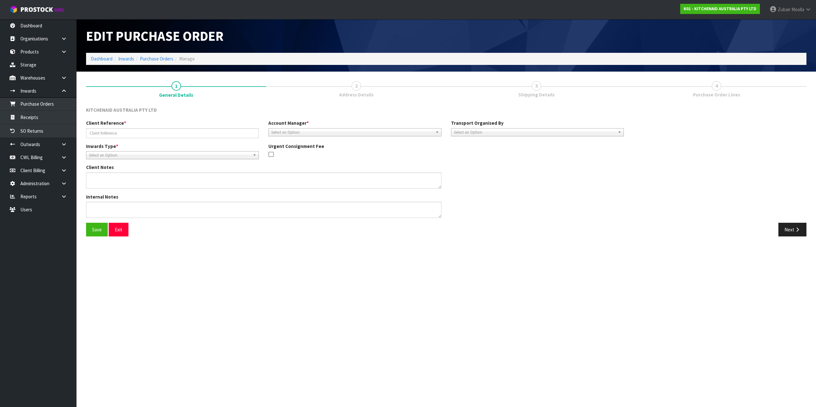
type input "TRHU4983283/240001213"
type textarea "DEMMURAGE CHARGES- 1 DAY. ([PERSON_NAME]) I ACCEPTED GO TO PAY AND [PERSON_NAME…"
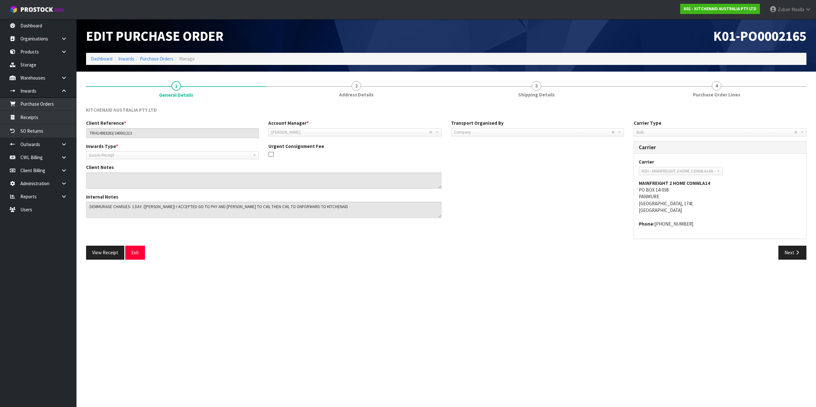
click at [791, 266] on section "1 General Details 2 Address Details 3 Shipping Details 4 Purchase Order Lines K…" at bounding box center [445, 171] width 739 height 198
click at [792, 253] on button "Next" at bounding box center [792, 253] width 28 height 14
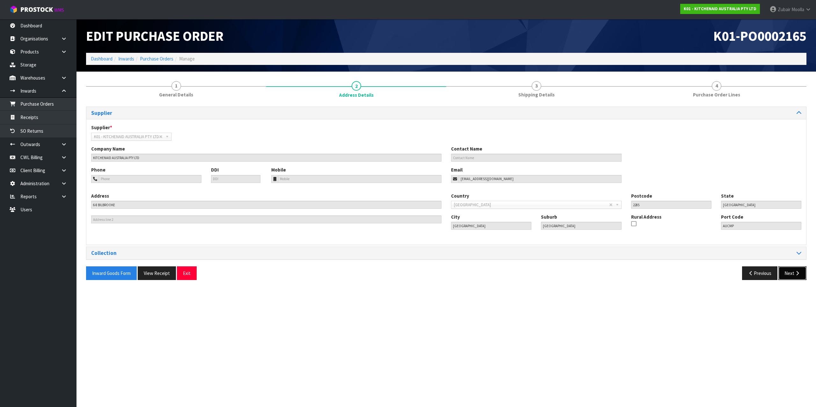
click at [793, 276] on button "Next" at bounding box center [792, 274] width 28 height 14
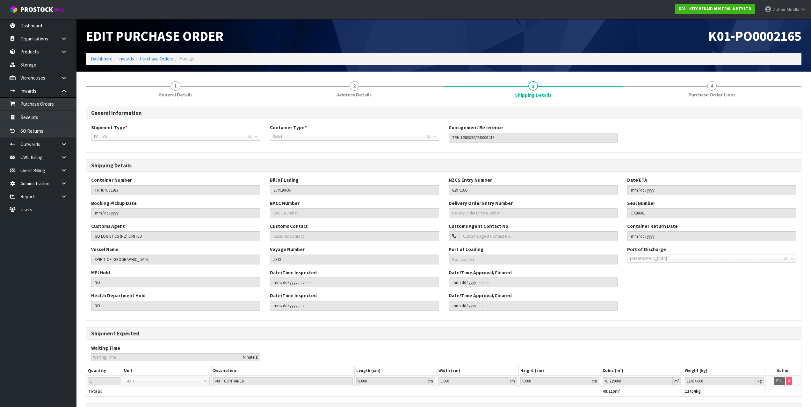
click at [455, 40] on h1 "K01-PO0002165" at bounding box center [625, 36] width 353 height 15
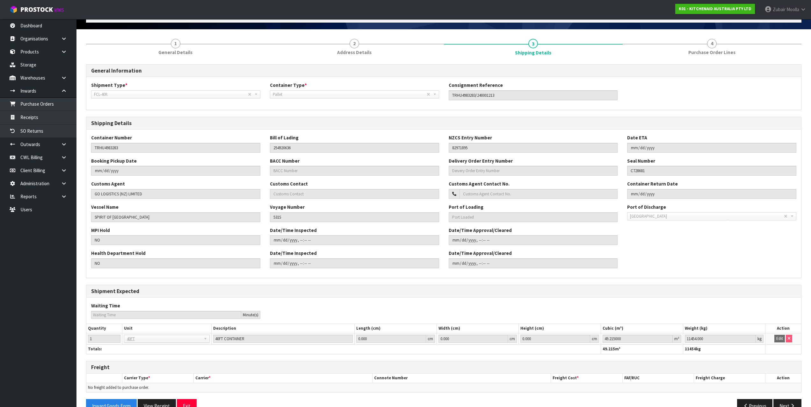
scroll to position [58, 0]
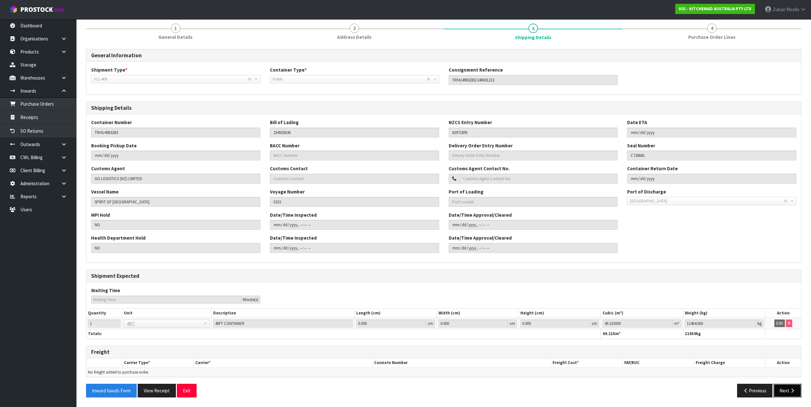
click at [794, 390] on icon "button" at bounding box center [792, 391] width 6 height 5
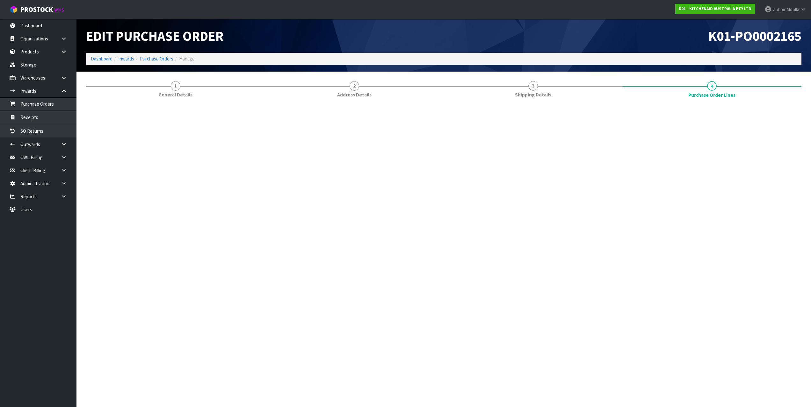
scroll to position [0, 0]
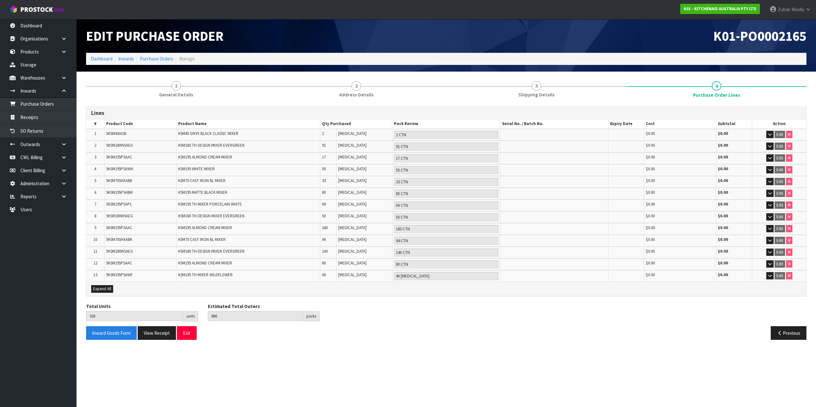
click at [132, 264] on span "5KSM195PSAAC" at bounding box center [119, 263] width 26 height 5
drag, startPoint x: 137, startPoint y: 245, endPoint x: 118, endPoint y: 231, distance: 23.0
click at [135, 245] on td "5KSM70SHXABK" at bounding box center [140, 241] width 72 height 12
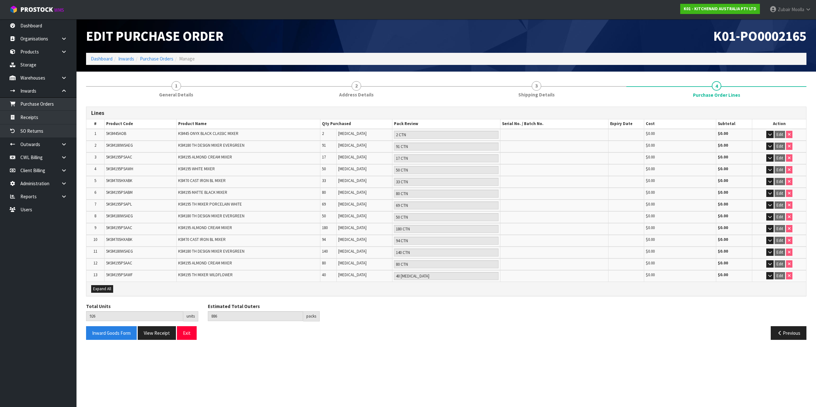
click at [118, 231] on td "5KSM195PSAAC" at bounding box center [140, 229] width 72 height 12
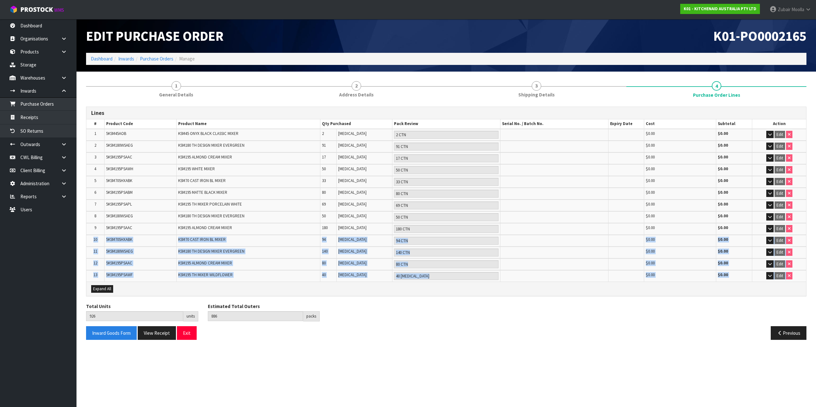
drag, startPoint x: 93, startPoint y: 239, endPoint x: 155, endPoint y: 294, distance: 82.4
click at [155, 294] on div "Lines # Product Code Product Name Qty Purchased Pack Review Serial No. / Batch …" at bounding box center [446, 202] width 720 height 190
click at [152, 278] on td "5KSM195PSAWF" at bounding box center [140, 275] width 72 height 11
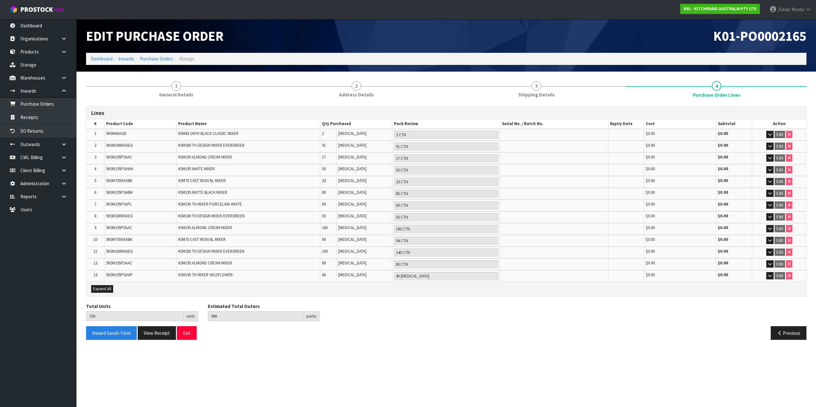
click at [118, 267] on td "5KSM195PSAAC" at bounding box center [140, 265] width 72 height 12
click at [120, 251] on span "5KSM180WSAEG" at bounding box center [119, 251] width 27 height 5
click at [122, 238] on span "5KSM70SHXABK" at bounding box center [119, 239] width 26 height 5
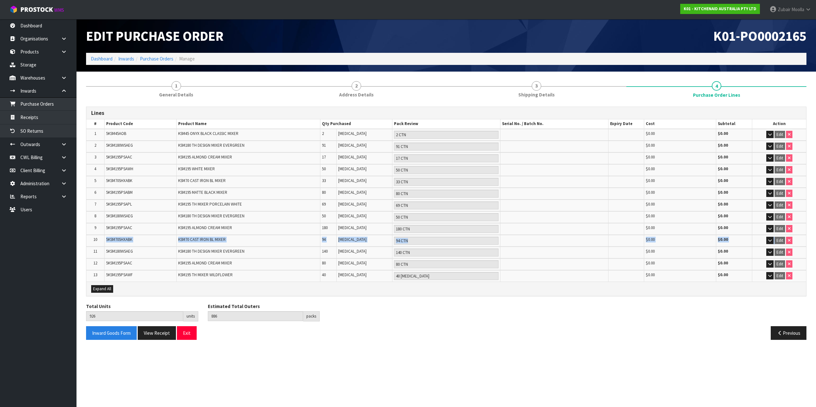
drag, startPoint x: 122, startPoint y: 238, endPoint x: 757, endPoint y: 242, distance: 635.0
click at [757, 242] on tr "10 5KSM70SHXABK KSM70 CAST IRON BL MIXER 94 PCE 94 CTN $0.00 $0.00 Edit" at bounding box center [445, 241] width 719 height 12
click at [118, 129] on td "5KSM45AOB" at bounding box center [140, 135] width 72 height 12
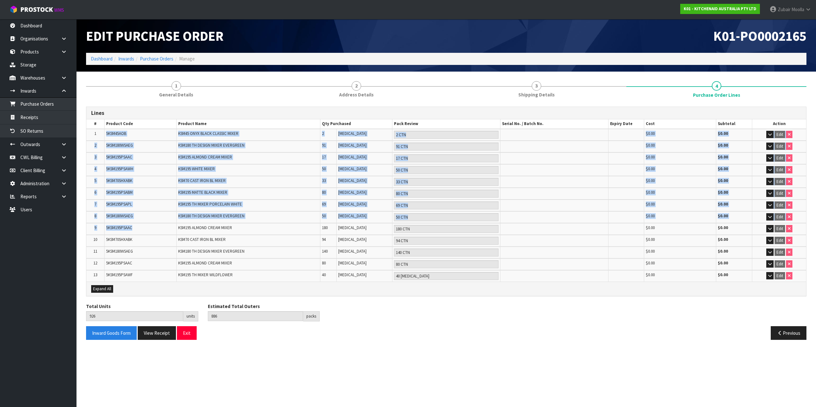
drag, startPoint x: 103, startPoint y: 134, endPoint x: 175, endPoint y: 231, distance: 120.9
click at [175, 231] on table "# Product Code Product Name Qty Purchased Pack Review Serial No. / Batch No. Ex…" at bounding box center [445, 200] width 719 height 162
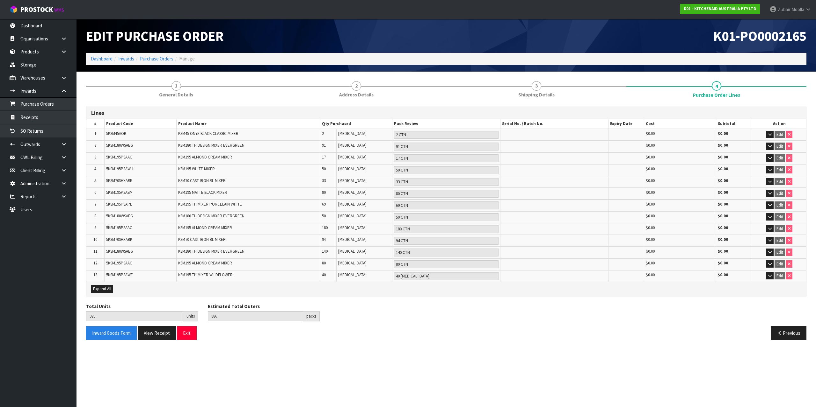
click at [155, 240] on td "5KSM70SHXABK" at bounding box center [140, 241] width 72 height 12
click at [130, 269] on td "5KSM195PSAAC" at bounding box center [140, 265] width 72 height 12
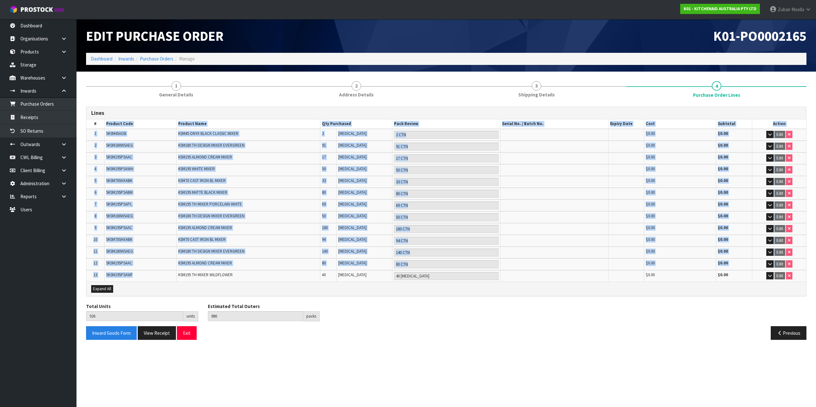
drag, startPoint x: 138, startPoint y: 268, endPoint x: 105, endPoint y: 125, distance: 146.9
click at [105, 125] on table "# Product Code Product Name Qty Purchased Pack Review Serial No. / Batch No. Ex…" at bounding box center [445, 200] width 719 height 162
click at [123, 157] on span "5KSM195PSAAC" at bounding box center [119, 157] width 26 height 5
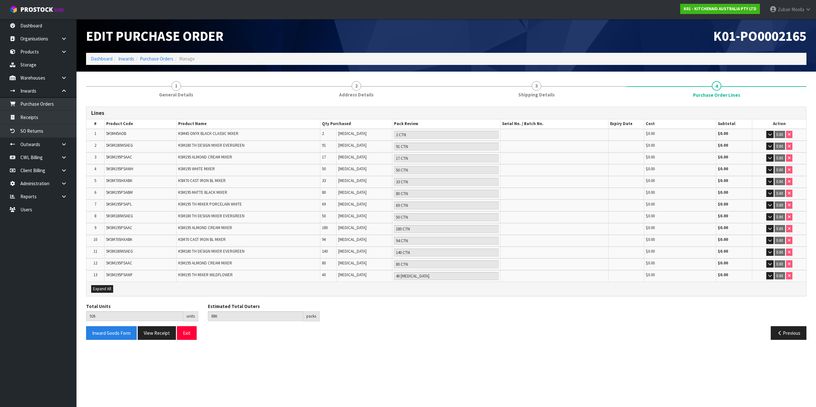
click at [106, 138] on td "5KSM45AOB" at bounding box center [140, 135] width 72 height 12
drag, startPoint x: 89, startPoint y: 132, endPoint x: 815, endPoint y: 244, distance: 735.3
click at [815, 244] on section "1 General Details 2 Address Details 3 Shipping Details 4 Purchase Order Lines L…" at bounding box center [445, 211] width 739 height 278
click at [803, 277] on td "Edit" at bounding box center [779, 275] width 54 height 11
click at [107, 274] on span "5KSM195PSAWF" at bounding box center [119, 274] width 26 height 5
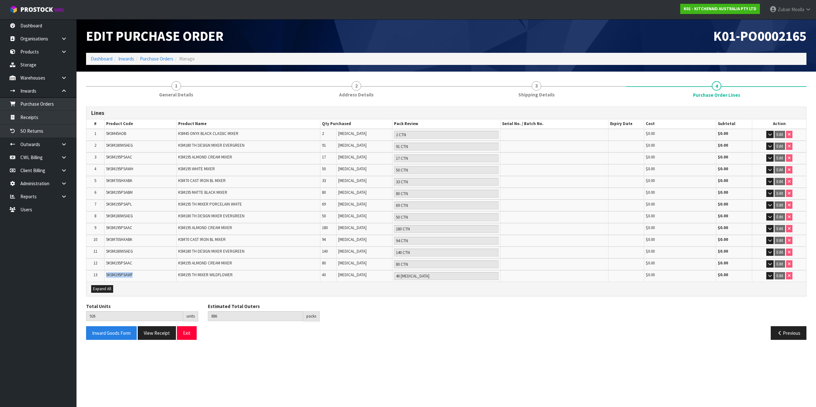
click at [107, 274] on span "5KSM195PSAWF" at bounding box center [119, 274] width 26 height 5
click at [51, 116] on link "Receipts" at bounding box center [38, 117] width 76 height 13
click at [436, 48] on div "Edit Purchase Order" at bounding box center [263, 36] width 365 height 34
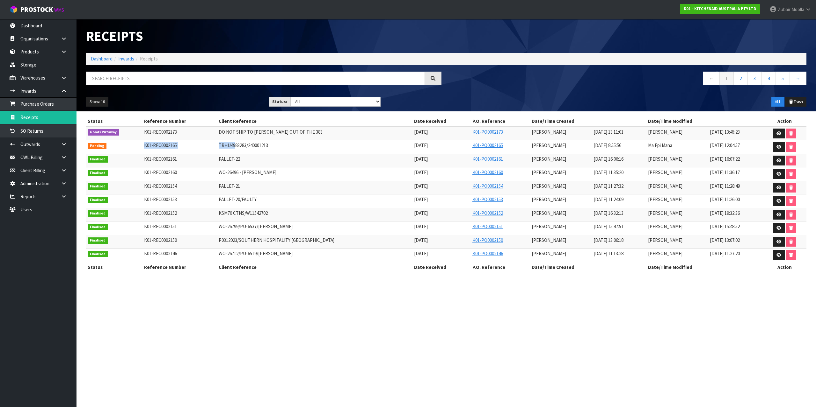
drag, startPoint x: 143, startPoint y: 147, endPoint x: 230, endPoint y: 145, distance: 86.4
click at [230, 145] on tr "Pending K01-REC0002165 TRHU4983283/240001213 02/09/2025 K01-PO0002165 Prabhneet…" at bounding box center [446, 147] width 720 height 14
click at [776, 146] on icon at bounding box center [778, 147] width 5 height 4
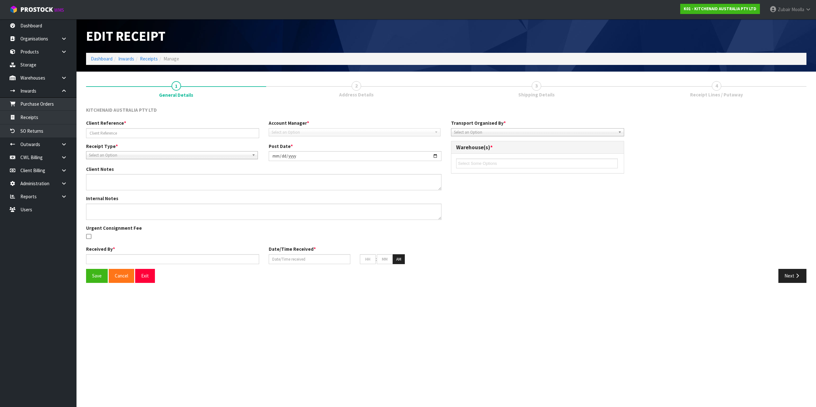
type input "TRHU4983283/240001213"
type input "[DATE]"
type textarea "DEMMURAGE CHARGES- 1 DAY. ([PERSON_NAME]) I ACCEPTED GO TO PAY AND [PERSON_NAME…"
type input "[PERSON_NAME]"
type input "[DATE]"
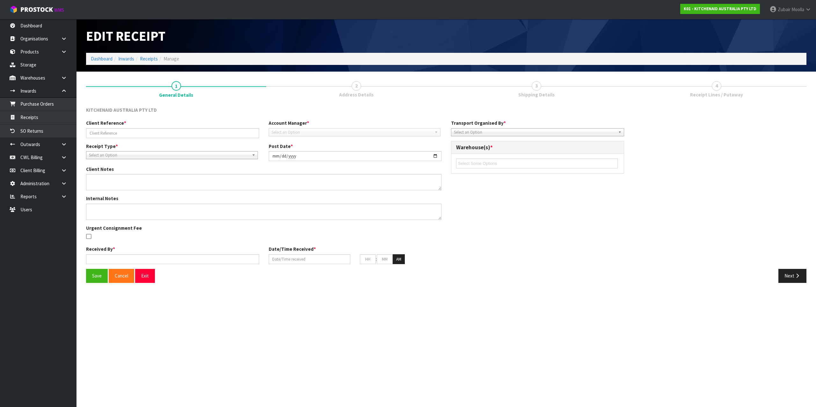
type input "08"
type input "55"
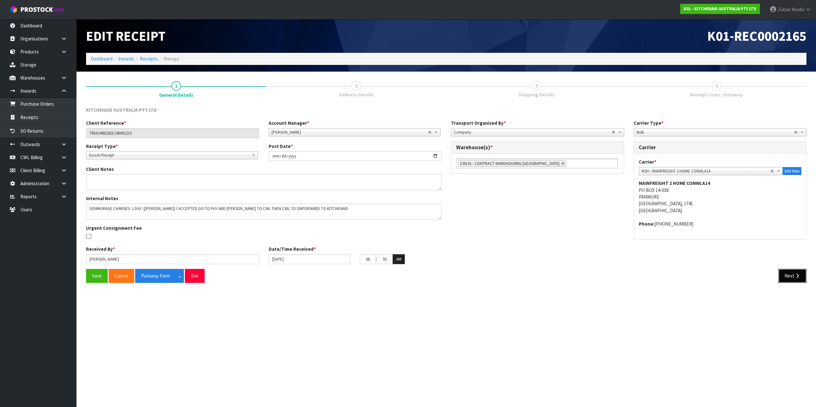
click at [794, 280] on button "Next" at bounding box center [792, 276] width 28 height 14
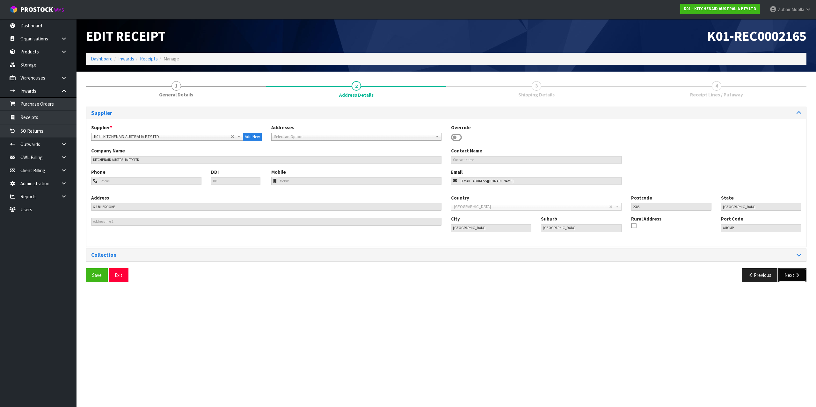
click at [798, 274] on icon "button" at bounding box center [797, 275] width 6 height 5
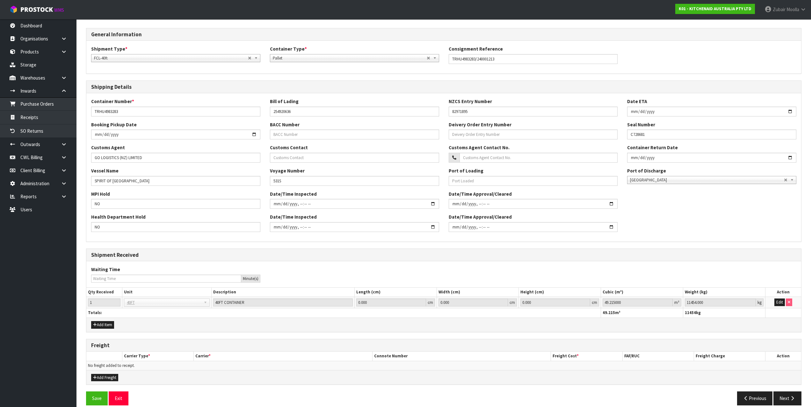
scroll to position [87, 0]
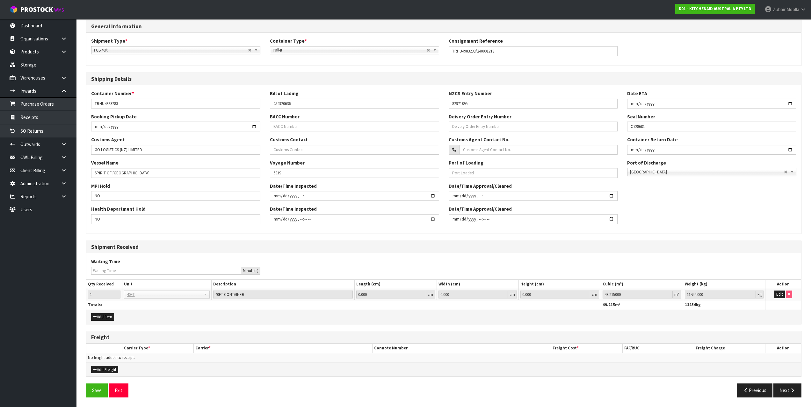
click at [791, 382] on div "General Information Shipment Type * LCL National LCL International FCL-20ft FCL…" at bounding box center [443, 211] width 715 height 383
click at [789, 391] on button "Next" at bounding box center [787, 391] width 28 height 14
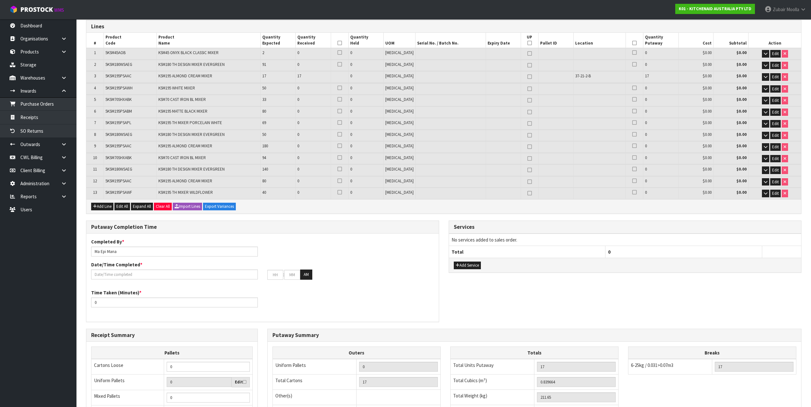
click at [118, 180] on span "5KSM195PSAAC" at bounding box center [118, 180] width 26 height 5
drag, startPoint x: 106, startPoint y: 145, endPoint x: 131, endPoint y: 151, distance: 26.0
click at [130, 144] on span "5KSM195PSAAC" at bounding box center [118, 145] width 26 height 5
drag, startPoint x: 105, startPoint y: 183, endPoint x: 130, endPoint y: 182, distance: 25.2
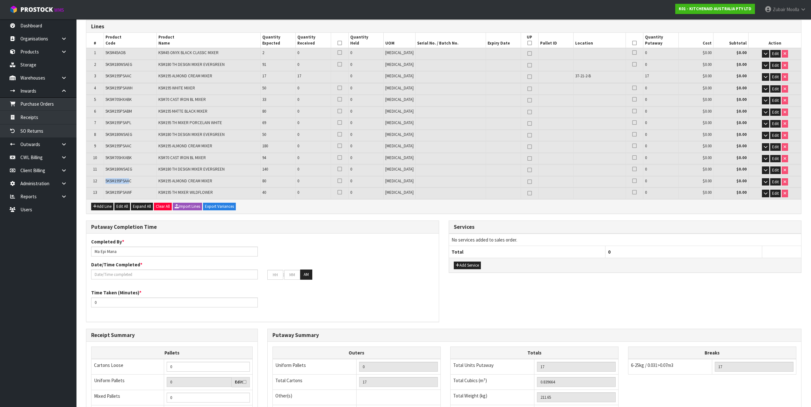
click at [130, 182] on td "5KSM195PSAAC" at bounding box center [130, 182] width 53 height 11
drag, startPoint x: 116, startPoint y: 99, endPoint x: 133, endPoint y: 99, distance: 17.2
click at [133, 99] on tr "5 5KSM70SHXABK KSM70 CAST IRON BL MIXER 33 0 0 PCE 0 $0.00 $0.00 Edit" at bounding box center [443, 100] width 715 height 11
drag, startPoint x: 104, startPoint y: 160, endPoint x: 142, endPoint y: 158, distance: 38.9
click at [142, 158] on tr "10 5KSM70SHXABK KSM70 CAST IRON BL MIXER 94 0 0 PCE 0 $0.00 $0.00 Edit" at bounding box center [443, 158] width 715 height 11
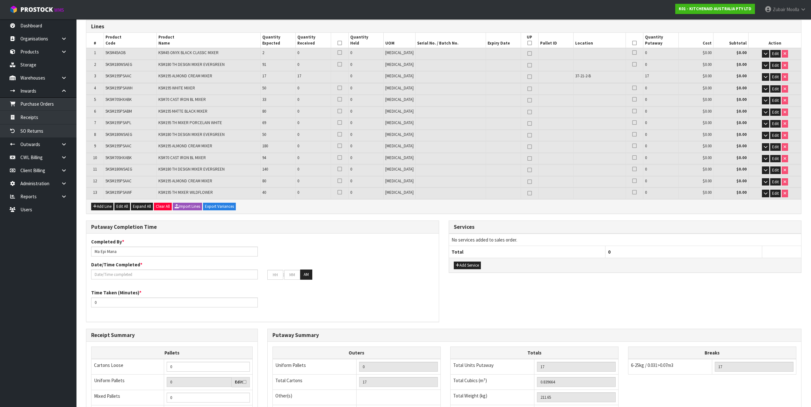
click at [282, 164] on td "Dimensions L 43 cm W 34 cm H 50 cm Cubic 0.0731 m³ Weight 15.12 kg Edit Product…" at bounding box center [443, 164] width 715 height 1
click at [282, 155] on td "94" at bounding box center [278, 158] width 35 height 11
click at [281, 155] on td "94" at bounding box center [278, 158] width 35 height 11
click at [280, 155] on td "94" at bounding box center [278, 158] width 35 height 11
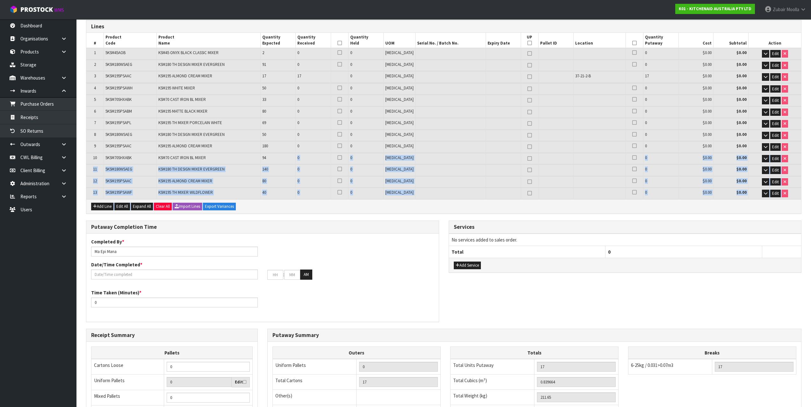
drag, startPoint x: 280, startPoint y: 155, endPoint x: 295, endPoint y: 203, distance: 50.0
click at [295, 203] on div "Lines # Product Code Product Name Quantity Expected Quantity Received Quantity …" at bounding box center [443, 117] width 715 height 194
click at [295, 203] on div "Add Line Edit All Expand All Clear All Import Lines Export Variances" at bounding box center [443, 206] width 715 height 14
click at [294, 203] on div "Add Line Edit All Expand All Clear All Import Lines Export Variances" at bounding box center [443, 206] width 715 height 14
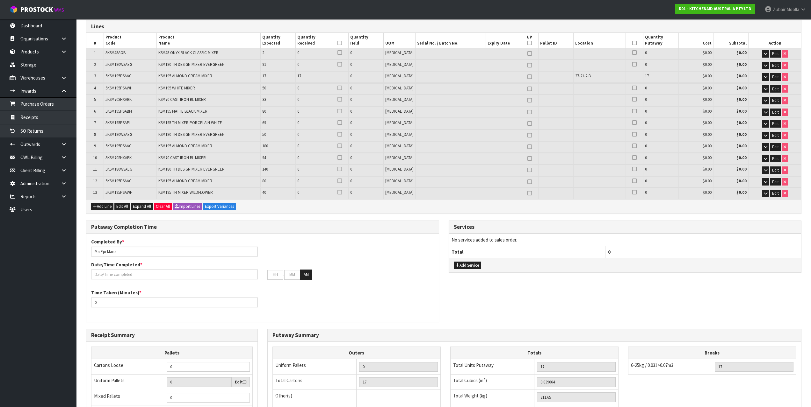
click at [129, 121] on span "5KSM195PSAPL" at bounding box center [118, 122] width 26 height 5
click at [132, 176] on td "5KSM180WSAEG" at bounding box center [130, 170] width 53 height 11
click at [125, 182] on span "5KSM195PSAAC" at bounding box center [118, 180] width 26 height 5
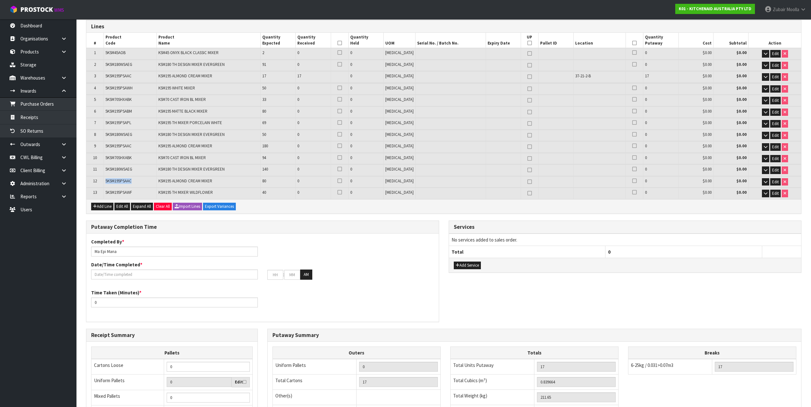
click at [125, 182] on span "5KSM195PSAAC" at bounding box center [118, 180] width 26 height 5
click at [180, 183] on span "KSM195 ALMOND CREAM MIXER" at bounding box center [185, 180] width 54 height 5
drag, startPoint x: 180, startPoint y: 183, endPoint x: 161, endPoint y: 157, distance: 31.5
click at [178, 183] on span "KSM195 ALMOND CREAM MIXER" at bounding box center [185, 180] width 54 height 5
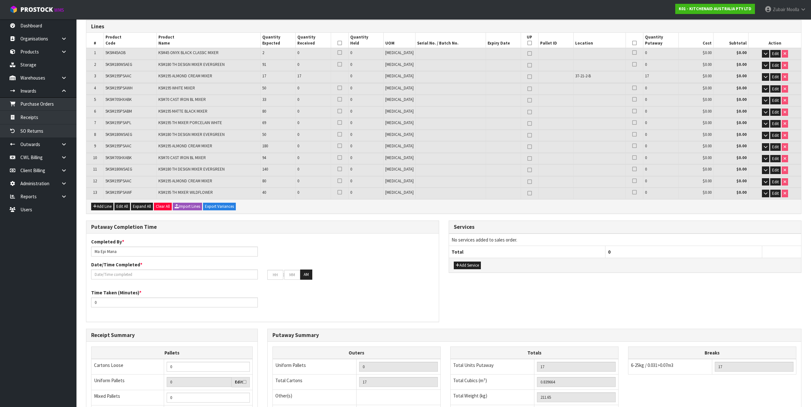
click at [117, 67] on span "5KSM180WSAEG" at bounding box center [118, 64] width 27 height 5
click at [118, 67] on span "5KSM180WSAEG" at bounding box center [118, 64] width 27 height 5
click at [121, 136] on span "5KSM180WSAEG" at bounding box center [118, 134] width 27 height 5
click at [127, 171] on span "5KSM180WSAEG" at bounding box center [118, 169] width 27 height 5
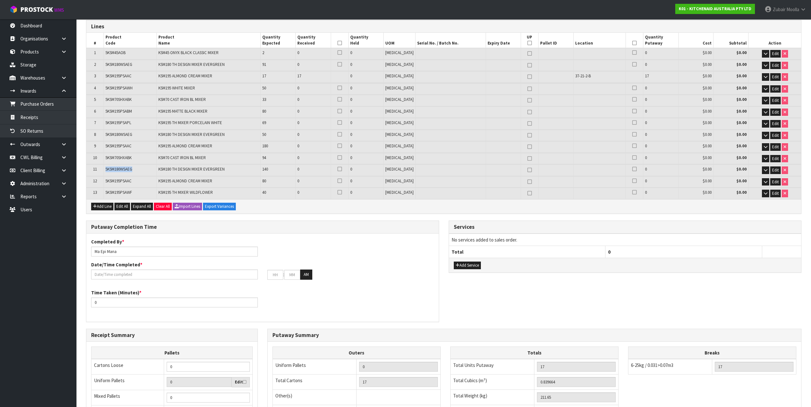
click at [127, 171] on span "5KSM180WSAEG" at bounding box center [118, 169] width 27 height 5
click at [171, 171] on span "KSM180 TH DESIGN MIXER EVERGREEN" at bounding box center [191, 169] width 66 height 5
click at [112, 171] on span "5KSM180WSAEG" at bounding box center [118, 169] width 27 height 5
click at [120, 193] on span "5KSM195PSAWF" at bounding box center [118, 192] width 26 height 5
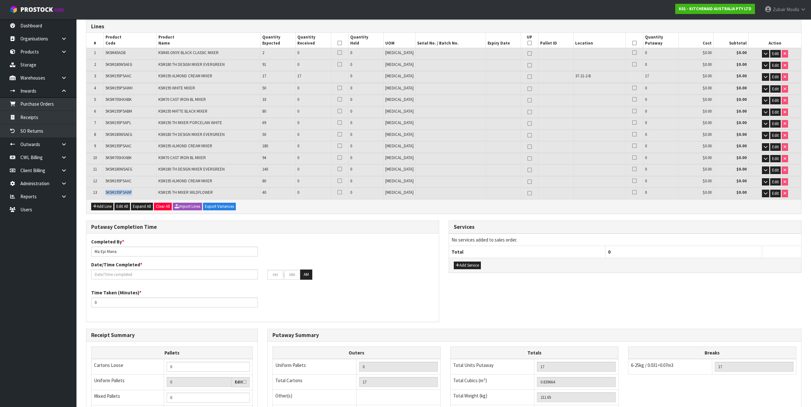
click at [120, 193] on span "5KSM195PSAWF" at bounding box center [118, 192] width 26 height 5
click at [122, 73] on span "5KSM195PSAAC" at bounding box center [118, 75] width 26 height 5
drag, startPoint x: 123, startPoint y: 74, endPoint x: 102, endPoint y: 90, distance: 26.4
click at [121, 79] on td "5KSM195PSAAC" at bounding box center [130, 76] width 53 height 11
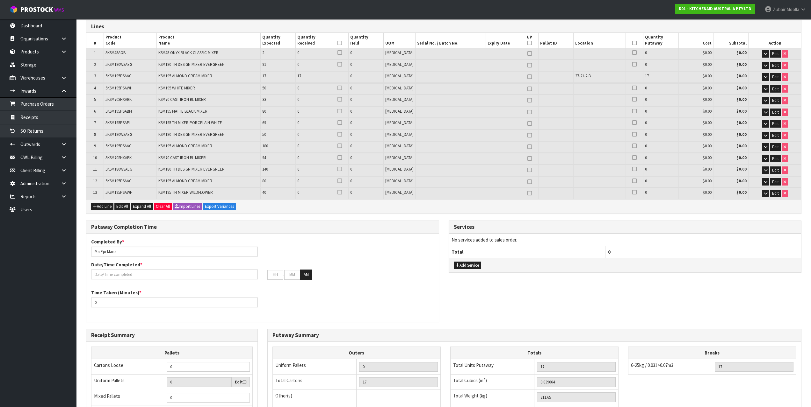
drag, startPoint x: 222, startPoint y: 77, endPoint x: 267, endPoint y: 75, distance: 45.3
click at [267, 75] on tr "3 5KSM195PSAAC KSM195 ALMOND CREAM MIXER 17 17 0 PCE 37-21-2-B 17 $0.00 $0.00 E…" at bounding box center [443, 76] width 715 height 11
click at [266, 75] on span "17" at bounding box center [264, 75] width 4 height 5
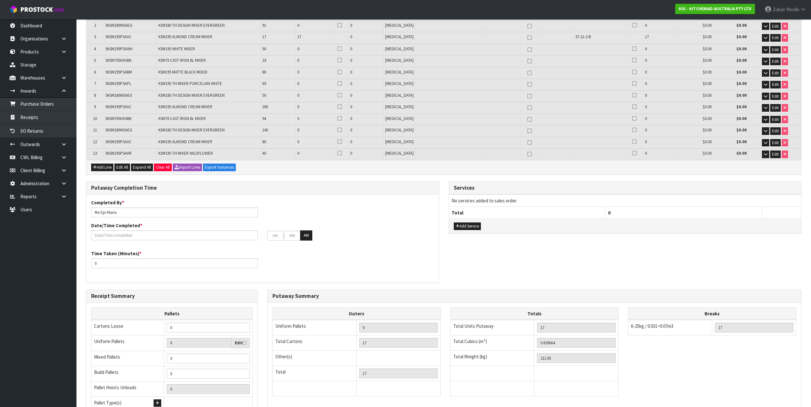
scroll to position [188, 0]
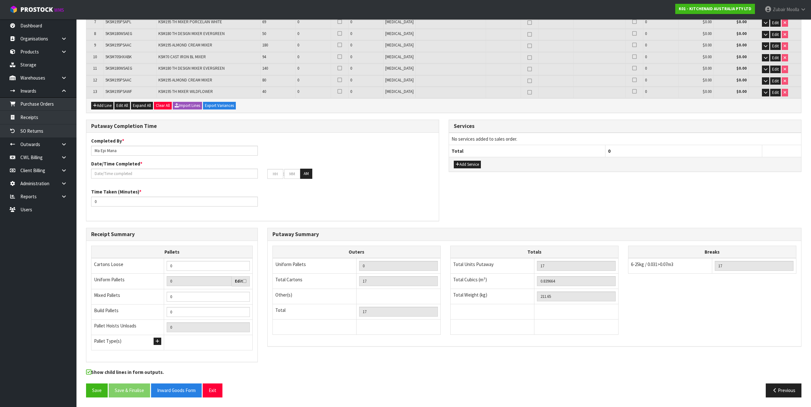
click at [262, 109] on div "Add Line Edit All Expand All Clear All Import Lines Export Variances" at bounding box center [443, 105] width 715 height 14
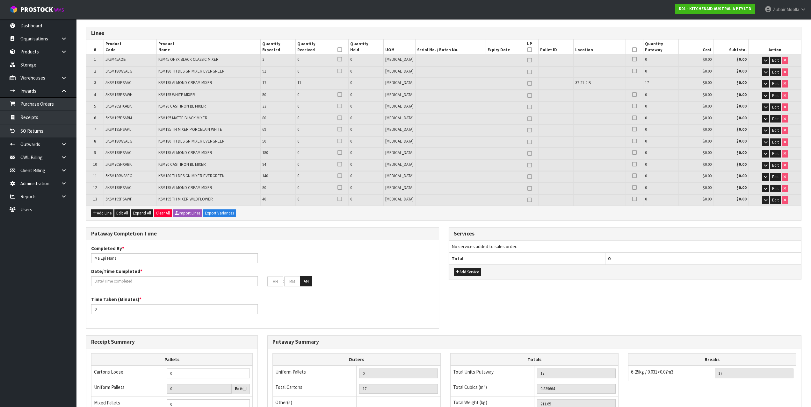
scroll to position [0, 0]
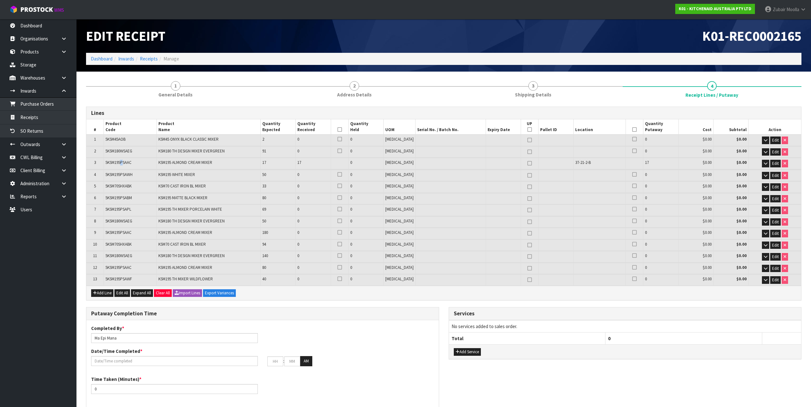
click at [123, 163] on span "5KSM195PSAAC" at bounding box center [118, 162] width 26 height 5
click at [121, 183] on td "5KSM70SHXABK" at bounding box center [130, 187] width 53 height 11
click at [119, 243] on span "5KSM70SHXABK" at bounding box center [118, 244] width 26 height 5
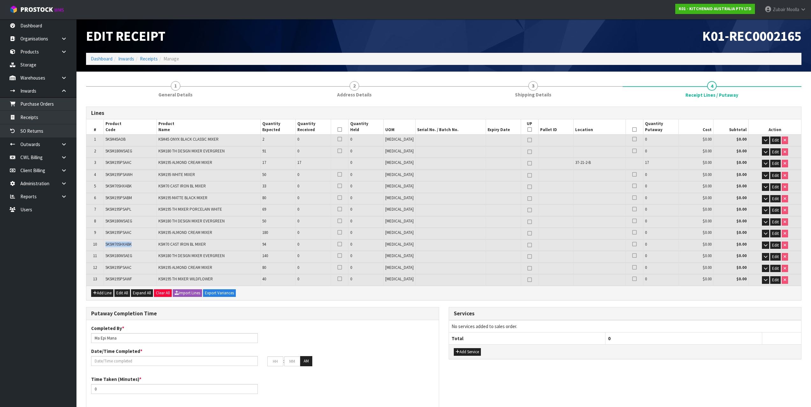
click at [119, 243] on span "5KSM70SHXABK" at bounding box center [118, 244] width 26 height 5
click at [121, 266] on span "5KSM195PSAAC" at bounding box center [118, 267] width 26 height 5
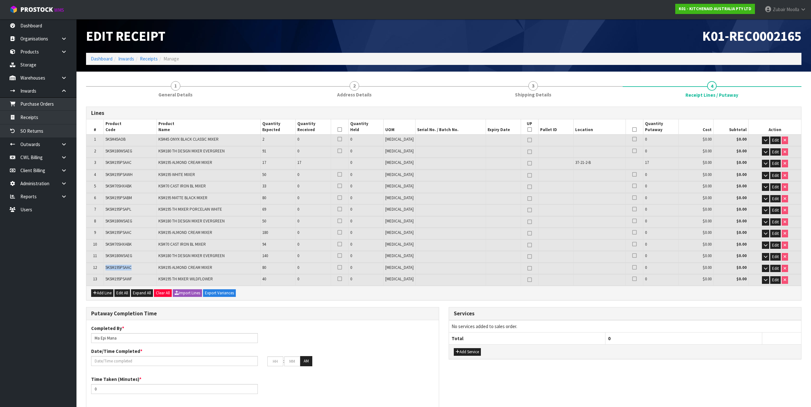
copy span "5KSM195PSAAC"
drag, startPoint x: 140, startPoint y: 178, endPoint x: 140, endPoint y: 172, distance: 6.4
click at [140, 178] on td "5KSM195PSAWH" at bounding box center [130, 175] width 53 height 11
drag, startPoint x: 164, startPoint y: 160, endPoint x: 157, endPoint y: 161, distance: 7.5
click at [157, 161] on tr "3 5KSM195PSAAC KSM195 ALMOND CREAM MIXER 17 17 0 PCE 37-21-2-B 17 $0.00 $0.00 E…" at bounding box center [443, 163] width 715 height 11
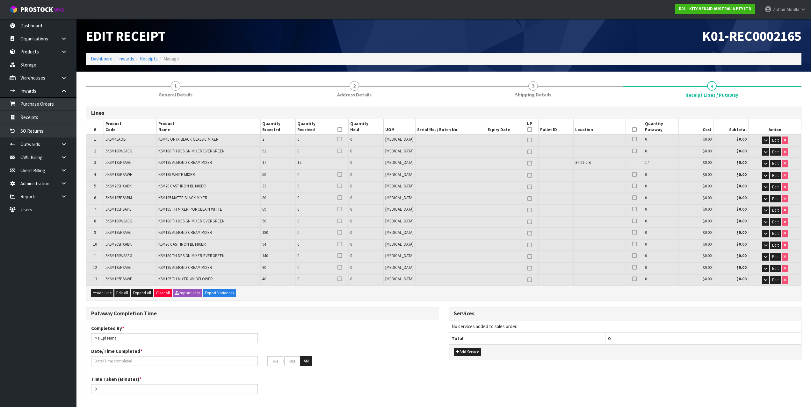
click at [184, 219] on span "KSM180 TH DESIGN MIXER EVERGREEN" at bounding box center [191, 221] width 66 height 5
drag, startPoint x: 184, startPoint y: 219, endPoint x: 133, endPoint y: 225, distance: 51.3
click at [133, 225] on tr "8 5KSM180WSAEG KSM180 TH DESIGN MIXER EVERGREEN 50 0 0 PCE 0 $0.00 $0.00 Edit" at bounding box center [443, 222] width 715 height 11
click at [120, 151] on span "5KSM180WSAEG" at bounding box center [118, 150] width 27 height 5
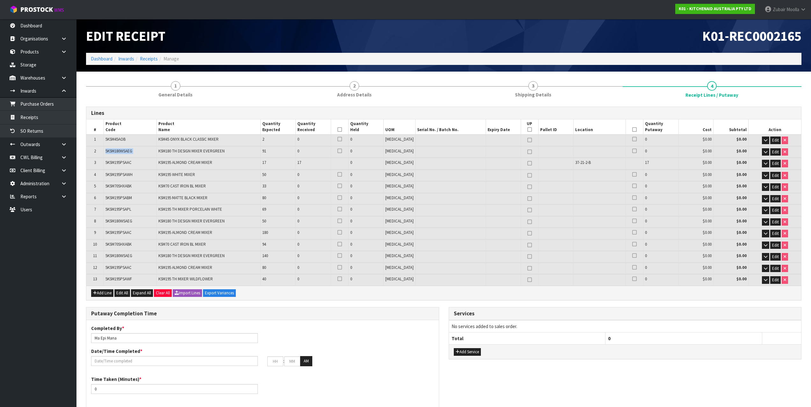
click at [120, 151] on span "5KSM180WSAEG" at bounding box center [118, 150] width 27 height 5
click at [108, 152] on span "5KSM180WSAEG" at bounding box center [118, 150] width 27 height 5
click at [382, 41] on h1 "Edit Receipt" at bounding box center [262, 36] width 353 height 15
click at [438, 38] on h1 "Edit Receipt" at bounding box center [262, 36] width 353 height 15
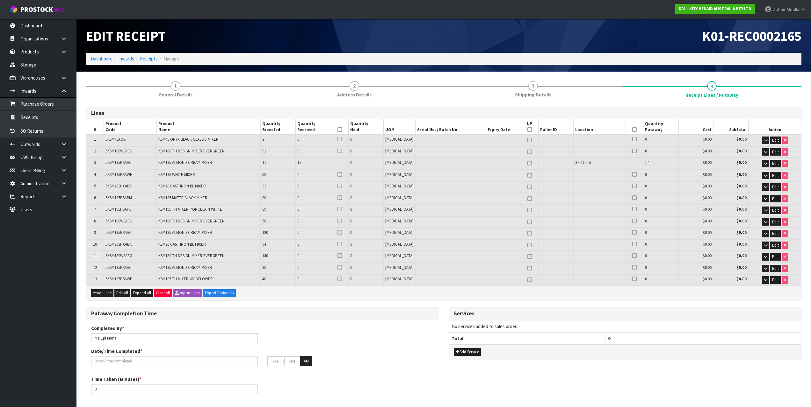
click at [440, 36] on div "Edit Receipt" at bounding box center [262, 36] width 363 height 34
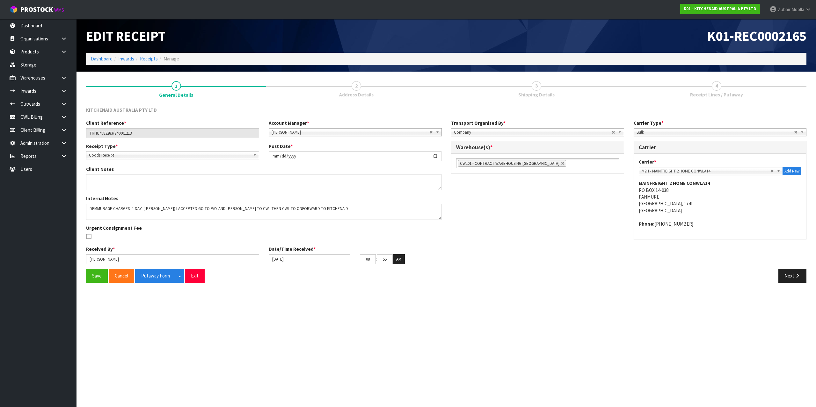
click at [590, 53] on ol "Dashboard Inwards Receipts Manage" at bounding box center [446, 59] width 720 height 12
click at [785, 268] on div "Client Reference * TRHU4983283/240001213 Account Manager * [PERSON_NAME] [PERSO…" at bounding box center [446, 194] width 730 height 149
click at [789, 274] on button "Next" at bounding box center [792, 276] width 28 height 14
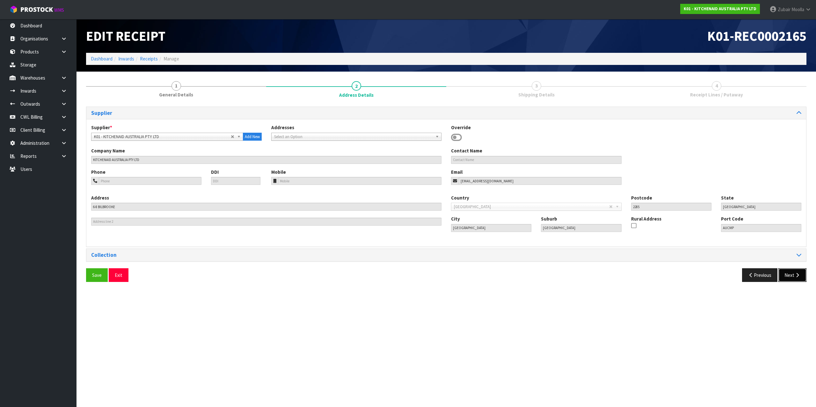
click at [799, 277] on icon "button" at bounding box center [797, 275] width 6 height 5
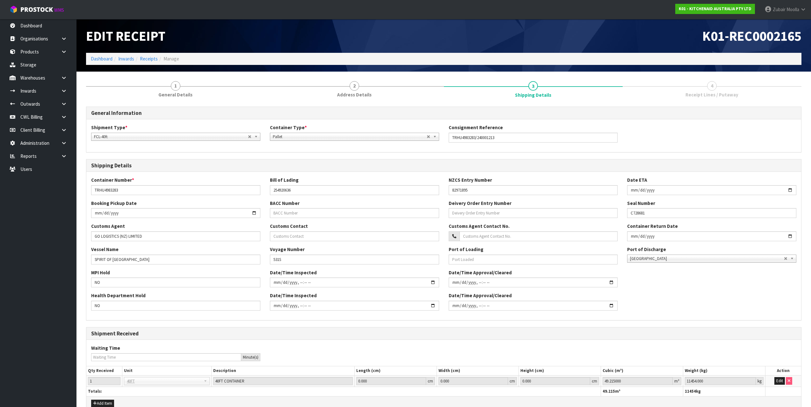
click at [799, 277] on section "Edit Receipt K01-REC0002165 Dashboard Inwards Receipts Manage 1 General Details…" at bounding box center [405, 203] width 811 height 407
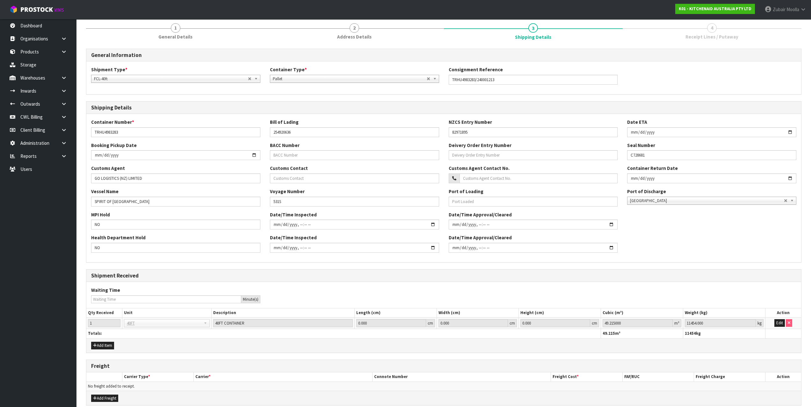
scroll to position [87, 0]
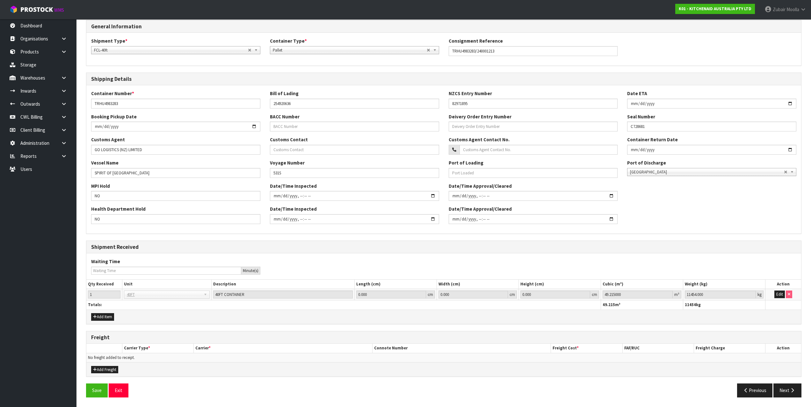
click at [796, 384] on div "General Information Shipment Type * LCL National LCL International FCL-20ft FCL…" at bounding box center [443, 211] width 715 height 383
click at [795, 396] on button "Next" at bounding box center [787, 391] width 28 height 14
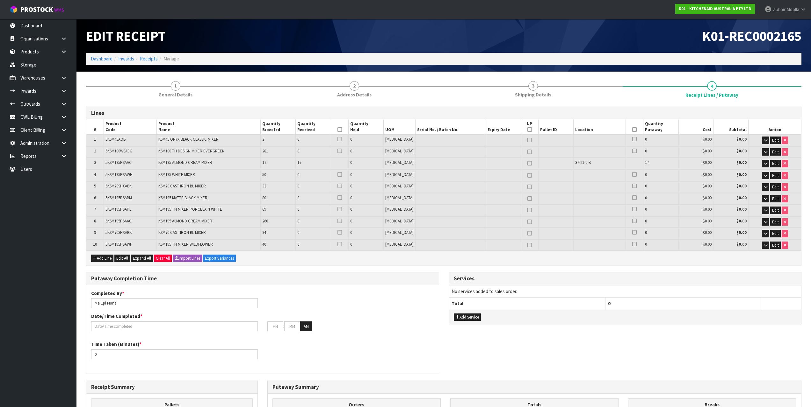
click at [323, 269] on div "Lines # Product Code Product Name Quantity Expected Quantity Received Quantity …" at bounding box center [443, 331] width 715 height 449
click at [126, 162] on span "5KSM195PSAAC" at bounding box center [118, 162] width 26 height 5
click at [126, 163] on span "5KSM195PSAAC" at bounding box center [118, 162] width 26 height 5
click at [124, 219] on span "5KSM195PSAAC" at bounding box center [118, 221] width 26 height 5
click at [124, 220] on span "5KSM195PSAAC" at bounding box center [118, 221] width 26 height 5
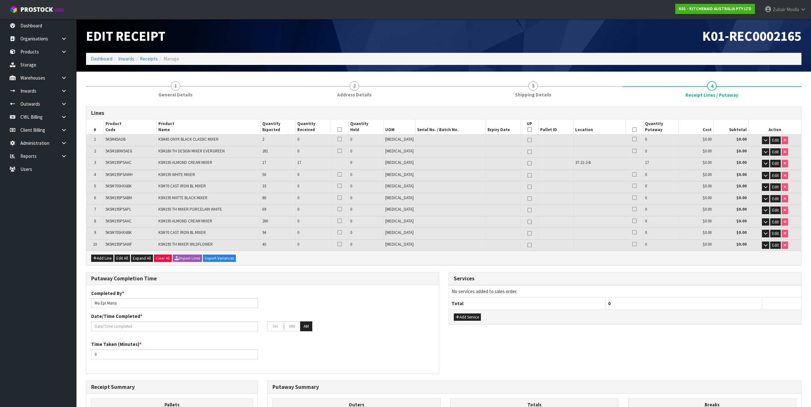
click at [125, 163] on span "5KSM195PSAAC" at bounding box center [118, 162] width 26 height 5
click at [121, 139] on span "5KSM45AOB" at bounding box center [115, 139] width 20 height 5
click at [120, 152] on span "5KSM180WSAEG" at bounding box center [118, 150] width 27 height 5
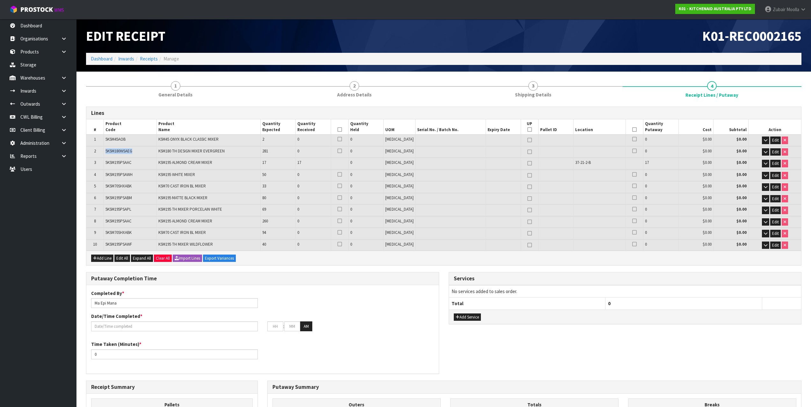
click at [120, 152] on span "5KSM180WSAEG" at bounding box center [118, 150] width 27 height 5
click at [131, 176] on span "5KSM195PSAWH" at bounding box center [118, 174] width 27 height 5
click at [121, 199] on span "5KSM195PSABM" at bounding box center [118, 197] width 26 height 5
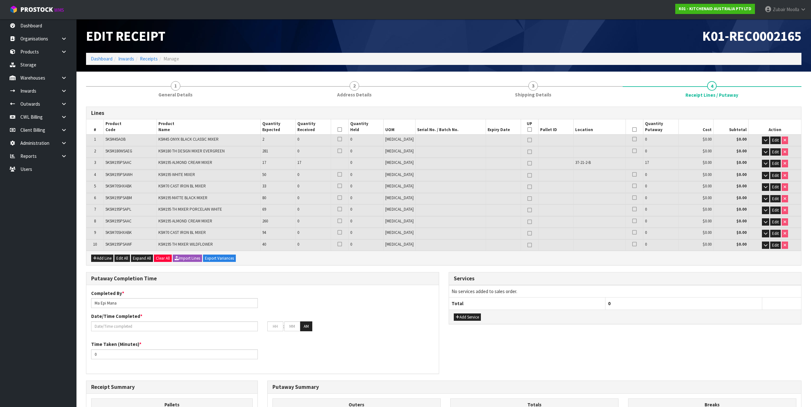
click at [130, 212] on span "5KSM195PSAPL" at bounding box center [118, 209] width 26 height 5
click at [128, 233] on span "5KSM70SHXABK" at bounding box center [118, 232] width 26 height 5
click at [155, 214] on td "5KSM195PSAPL" at bounding box center [130, 210] width 53 height 11
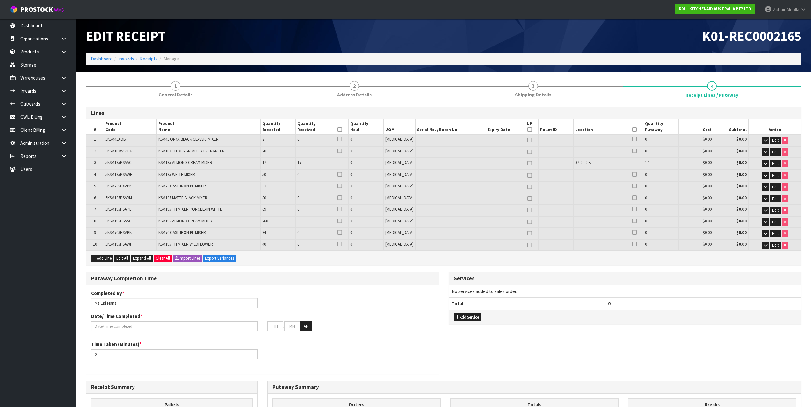
click at [197, 235] on span "KSM70 CAST IRON BL MIXER" at bounding box center [181, 232] width 47 height 5
click at [126, 248] on td "5KSM195PSAWF" at bounding box center [130, 245] width 53 height 11
click at [130, 186] on span "5KSM70SHXABK" at bounding box center [118, 186] width 26 height 5
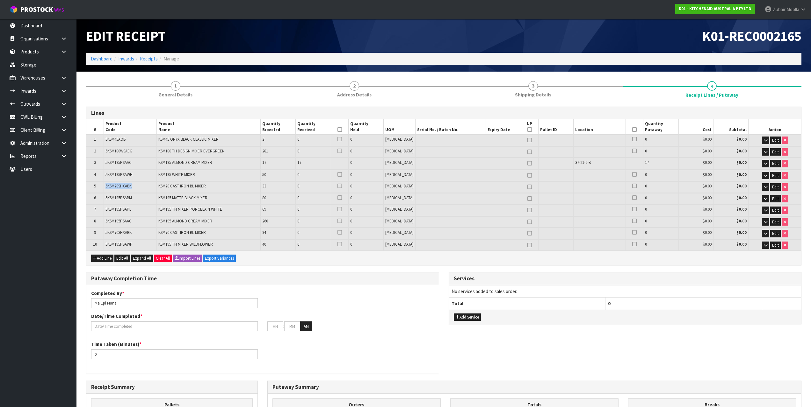
click at [131, 186] on span "5KSM70SHXABK" at bounding box center [118, 186] width 26 height 5
copy span "5KSM70SHXABK"
click at [304, 273] on div "Putaway Completion Time" at bounding box center [262, 279] width 352 height 13
click at [306, 271] on div "Lines # Product Code Product Name Quantity Expected Quantity Received Quantity …" at bounding box center [443, 331] width 715 height 449
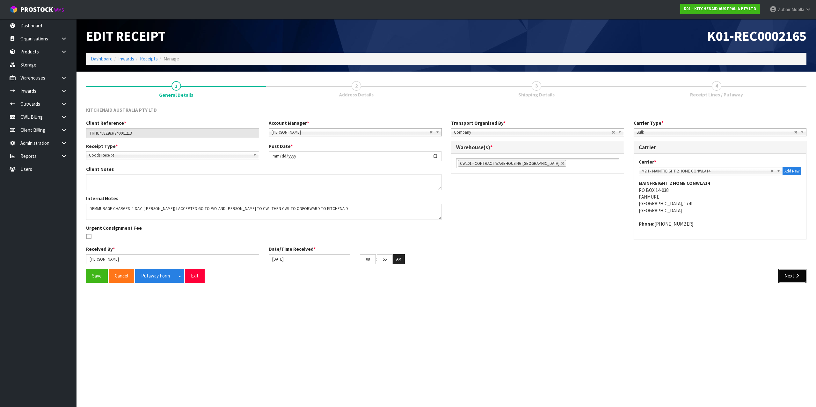
click at [792, 273] on button "Next" at bounding box center [792, 276] width 28 height 14
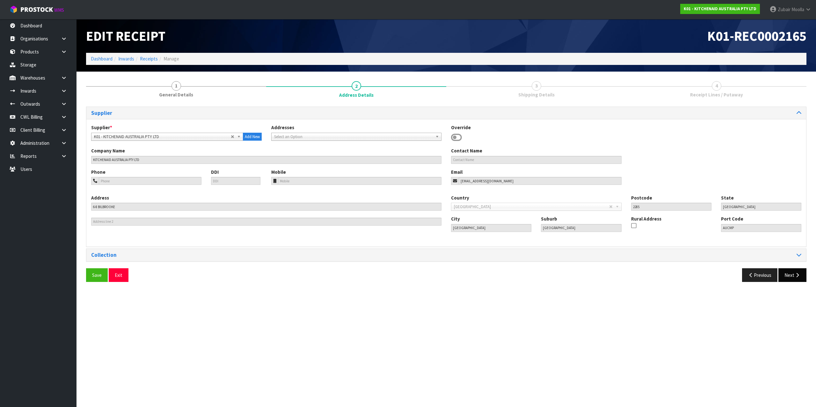
click at [796, 267] on div "Supplier Supplier * A00 - AGRIHEALTH NZ LTD A01 - AGAIN FASTER PTY LTD A02 - AU…" at bounding box center [446, 197] width 720 height 181
click at [798, 276] on icon "button" at bounding box center [797, 275] width 6 height 5
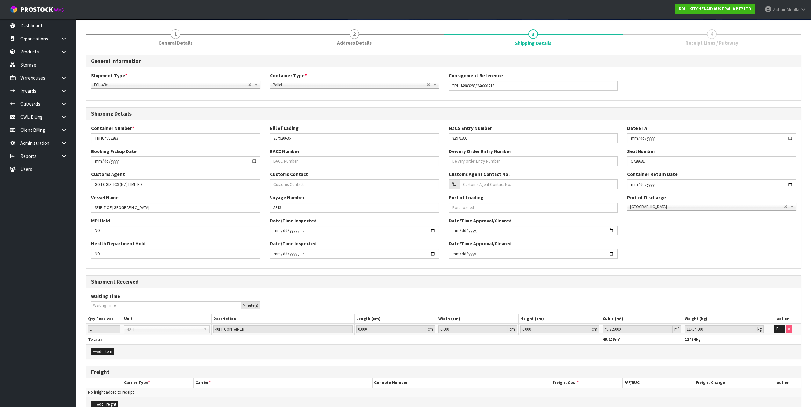
scroll to position [87, 0]
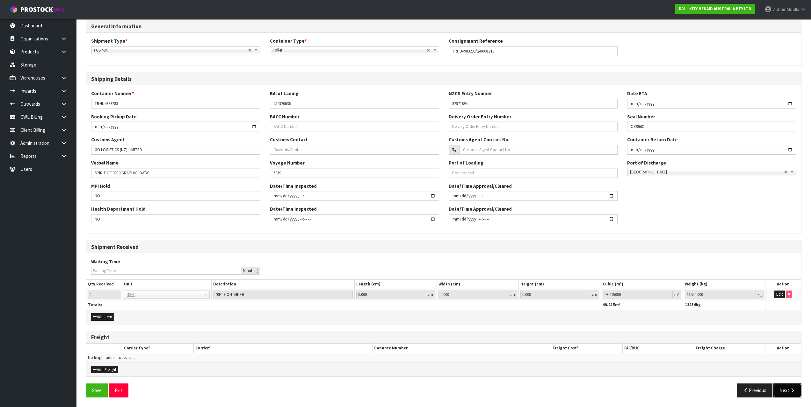
click at [788, 393] on button "Next" at bounding box center [787, 391] width 28 height 14
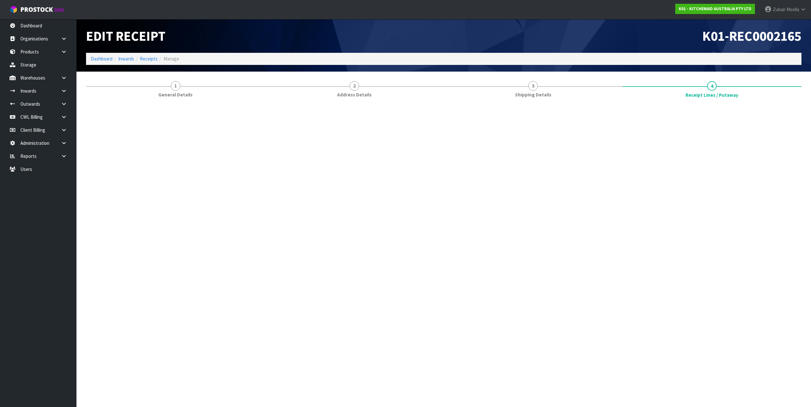
scroll to position [0, 0]
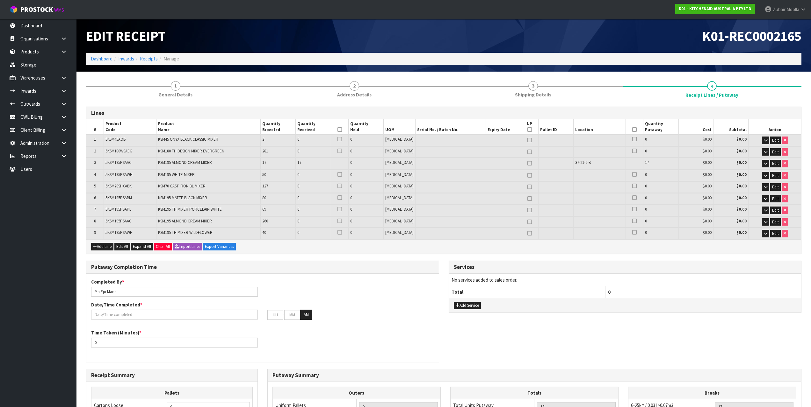
click at [123, 140] on span "5KSM45AOB" at bounding box center [115, 139] width 20 height 5
click at [132, 152] on span "5KSM180WSAEG" at bounding box center [118, 150] width 27 height 5
click at [117, 164] on span "5KSM195PSAAC" at bounding box center [118, 162] width 26 height 5
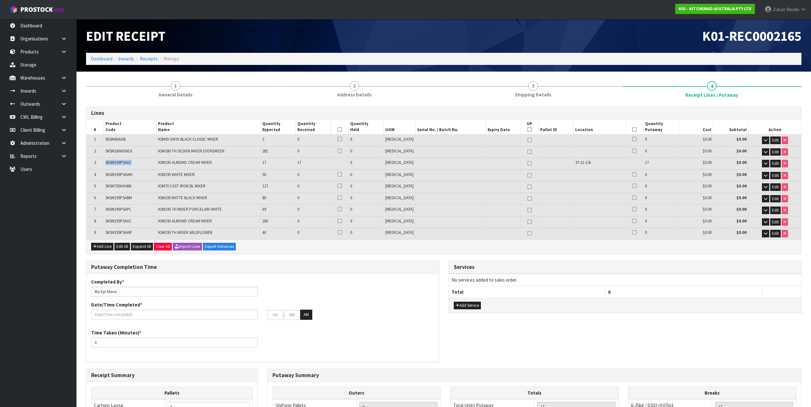
click at [117, 164] on span "5KSM195PSAAC" at bounding box center [118, 162] width 26 height 5
click at [132, 176] on span "5KSM195PSAWH" at bounding box center [118, 174] width 27 height 5
click at [128, 185] on span "5KSM70SHXABK" at bounding box center [118, 186] width 26 height 5
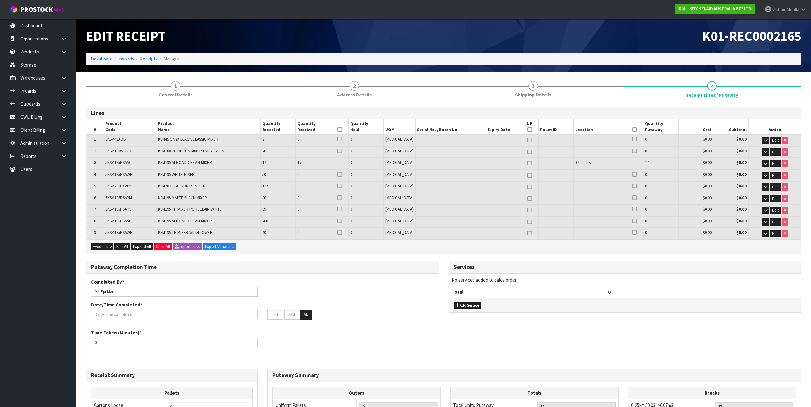
click at [114, 196] on span "5KSM195PSABM" at bounding box center [118, 197] width 26 height 5
drag, startPoint x: 105, startPoint y: 207, endPoint x: 113, endPoint y: 211, distance: 8.7
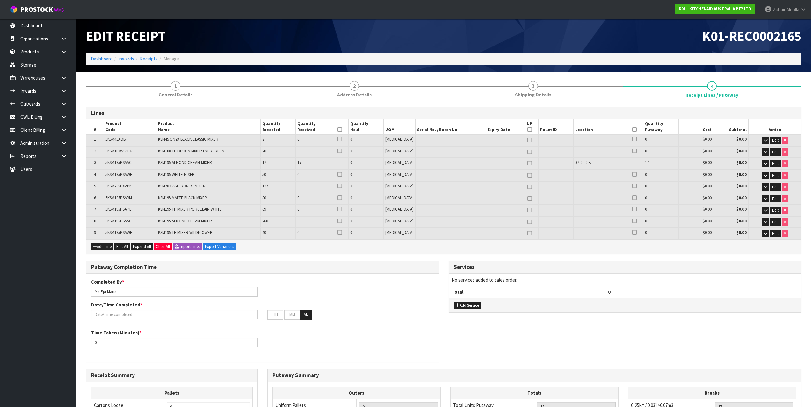
click at [105, 208] on td "5KSM195PSAPL" at bounding box center [130, 210] width 53 height 11
click at [116, 212] on span "5KSM195PSAPL" at bounding box center [118, 209] width 26 height 5
click at [543, 48] on div "K01-REC0002165" at bounding box center [625, 36] width 363 height 34
click at [607, 32] on h1 "K01-REC0002165" at bounding box center [625, 36] width 353 height 15
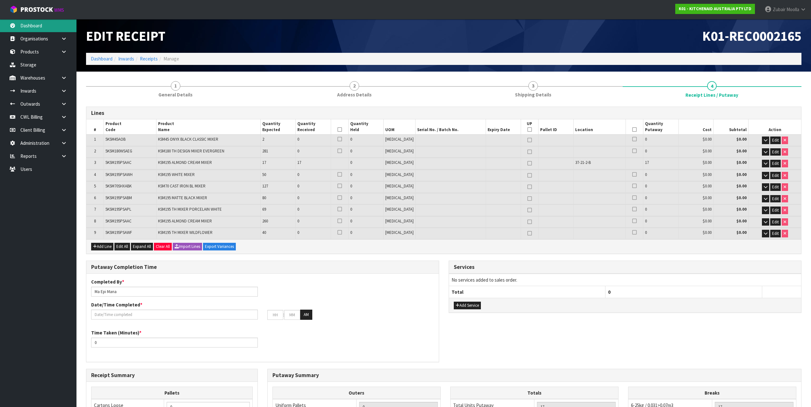
click at [37, 25] on link "Dashboard" at bounding box center [38, 25] width 76 height 13
drag, startPoint x: 544, startPoint y: 27, endPoint x: 815, endPoint y: 3, distance: 272.5
click at [623, 25] on div "K01-REC0002165" at bounding box center [625, 36] width 363 height 34
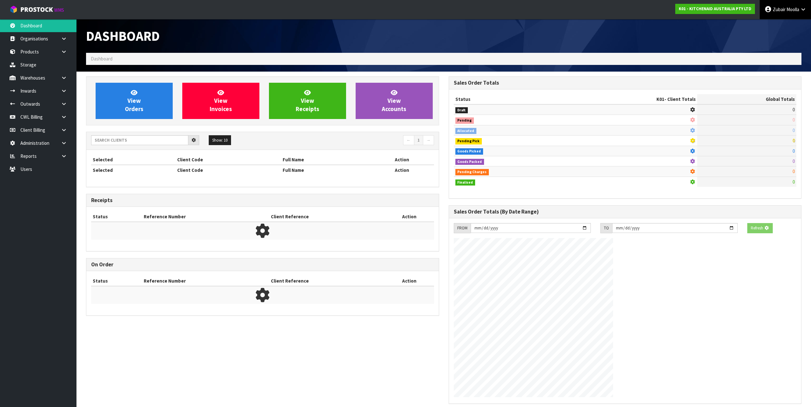
click at [793, 11] on span "Moolla" at bounding box center [792, 9] width 13 height 6
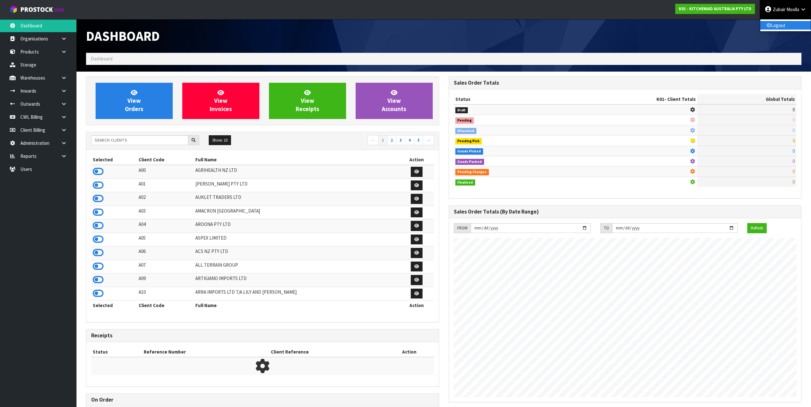
scroll to position [483, 362]
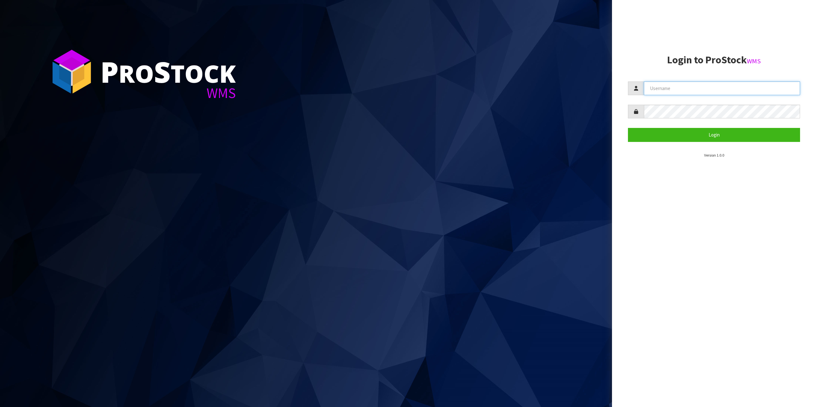
click at [704, 83] on input "text" at bounding box center [722, 89] width 156 height 14
type input "zubairmoolla"
click at [628, 128] on button "Login" at bounding box center [714, 135] width 172 height 14
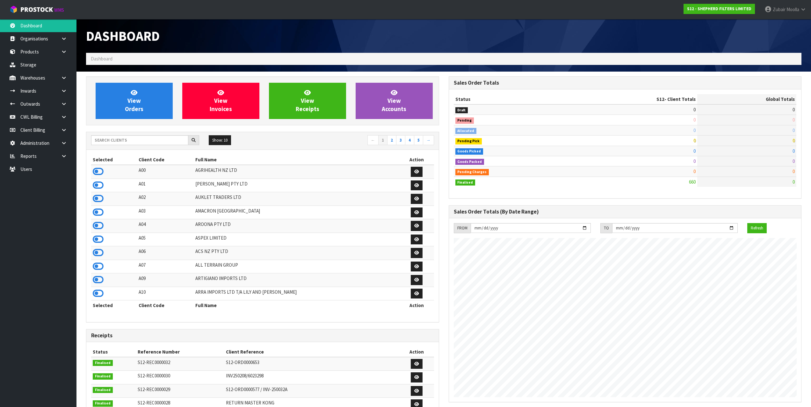
scroll to position [400, 362]
click at [316, 144] on nav "← 1 2 3 4 5 →" at bounding box center [350, 140] width 167 height 11
click at [536, 34] on div "Dashboard" at bounding box center [443, 36] width 725 height 34
click at [265, 201] on td "AUKLET TRADERS LTD" at bounding box center [296, 199] width 205 height 14
click at [169, 137] on input "text" at bounding box center [139, 140] width 97 height 10
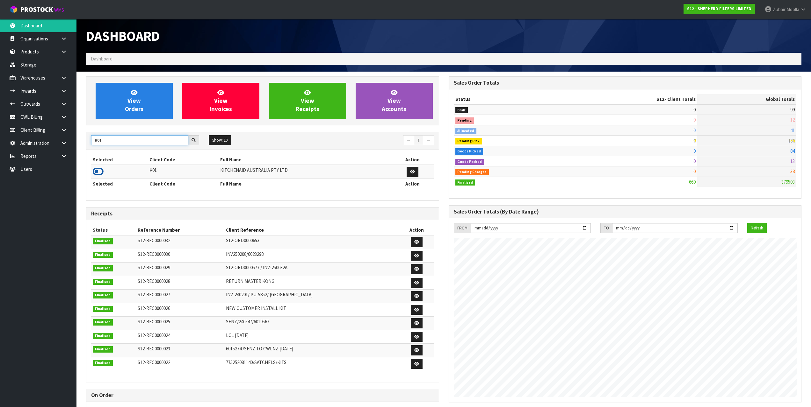
type input "K01"
click at [94, 172] on icon at bounding box center [98, 172] width 11 height 10
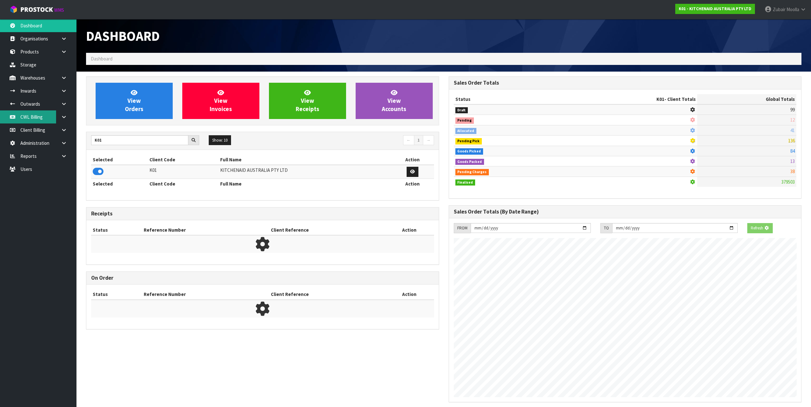
scroll to position [397, 362]
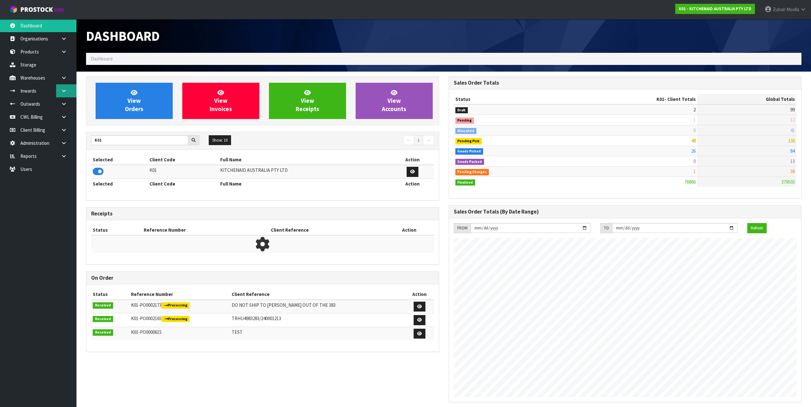
click at [74, 92] on link at bounding box center [66, 90] width 20 height 13
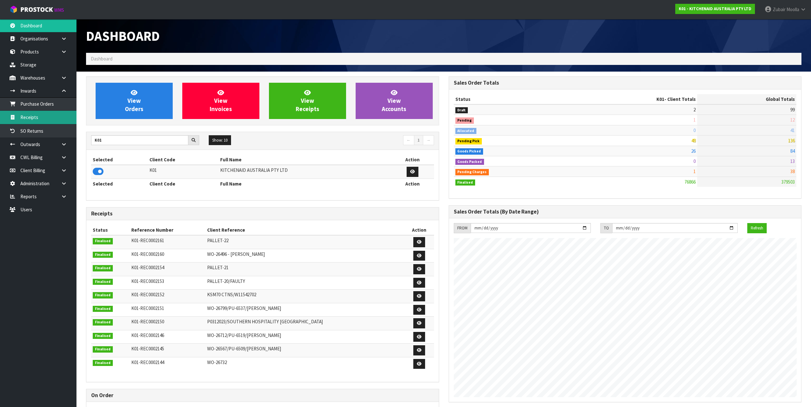
click at [39, 113] on link "Receipts" at bounding box center [38, 117] width 76 height 13
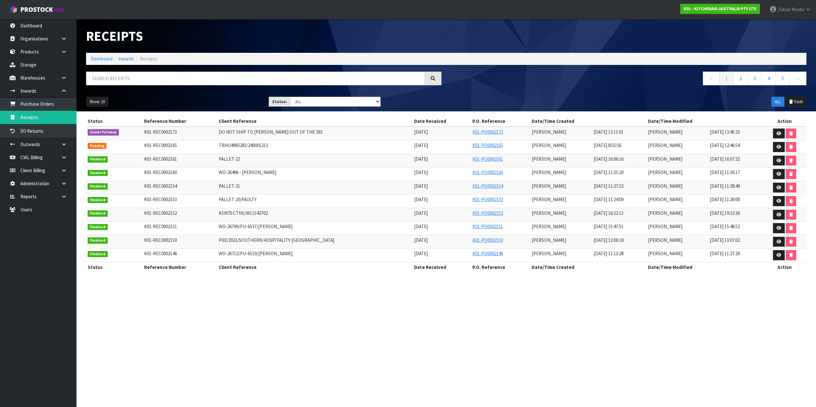
click at [349, 44] on div "Receipts" at bounding box center [263, 36] width 365 height 34
drag, startPoint x: 211, startPoint y: 147, endPoint x: 263, endPoint y: 149, distance: 52.9
click at [263, 149] on tr "Pending K01-REC0002165 TRHU4983283/240001213 02/09/2025 K01-PO0002165 Prabhneet…" at bounding box center [446, 147] width 720 height 14
click at [778, 149] on icon at bounding box center [778, 147] width 5 height 4
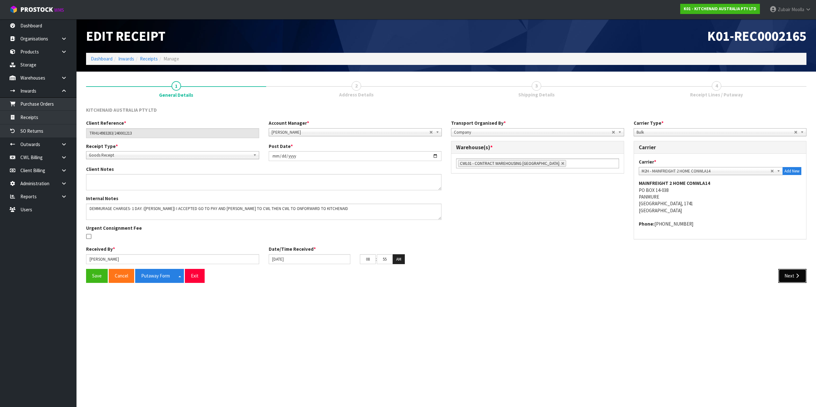
click at [792, 278] on button "Next" at bounding box center [792, 276] width 28 height 14
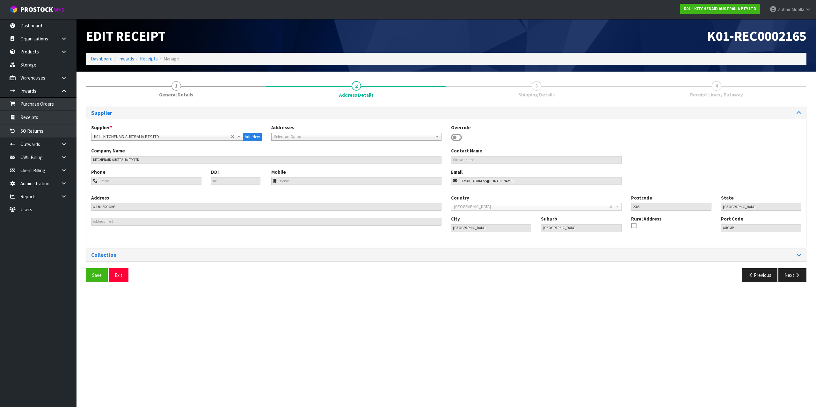
click at [793, 265] on div "Supplier Supplier * A00 - AGRIHEALTH NZ LTD A01 - AGAIN FASTER PTY LTD A02 - AU…" at bounding box center [446, 197] width 720 height 181
click at [796, 272] on button "Next" at bounding box center [792, 276] width 28 height 14
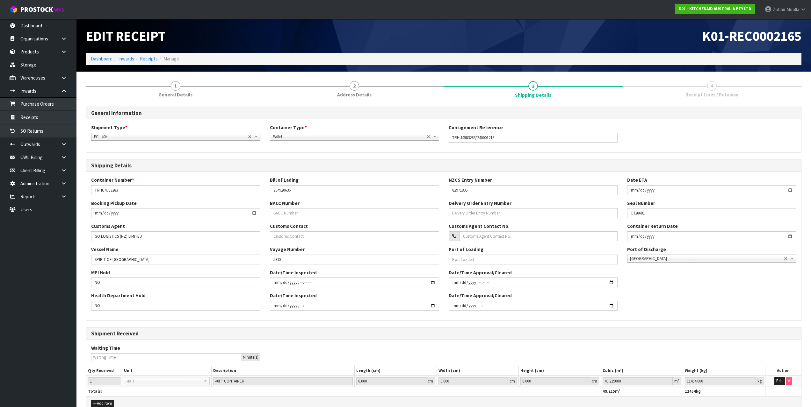
click at [795, 272] on div "MPI Hold NO Date/Time Inspected Date/Time Approval/Cleared" at bounding box center [443, 281] width 715 height 23
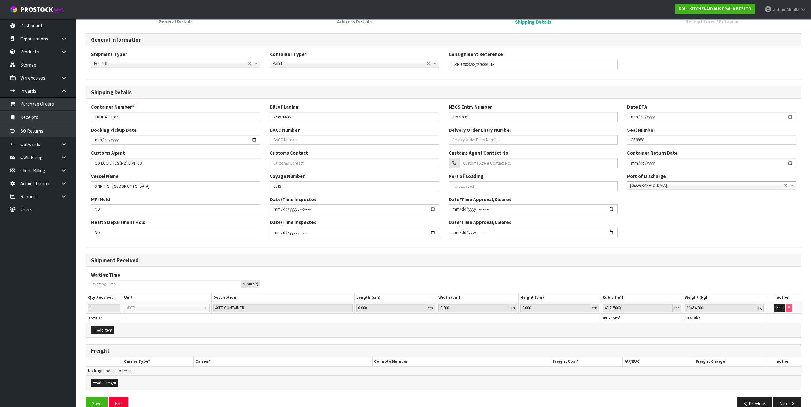
scroll to position [87, 0]
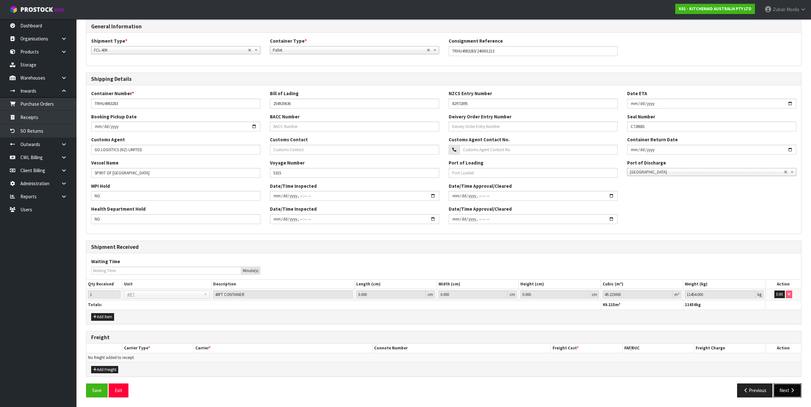
click at [792, 388] on button "Next" at bounding box center [787, 391] width 28 height 14
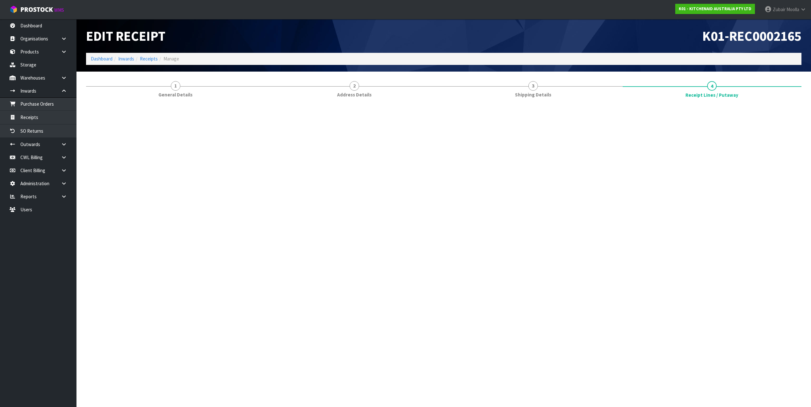
scroll to position [0, 0]
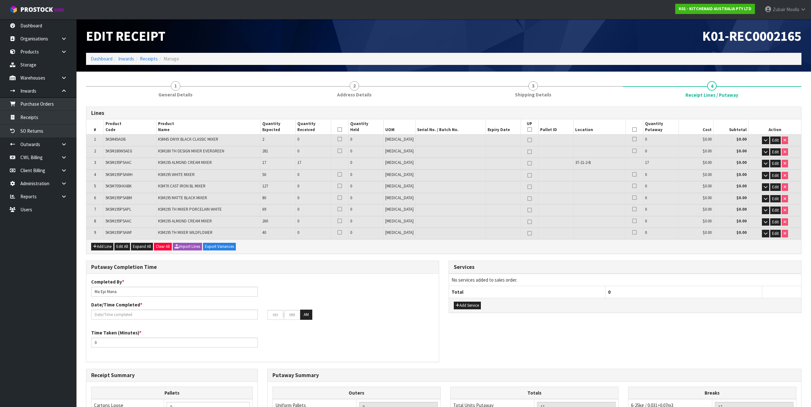
click at [337, 258] on div "Lines # Product Code Product Name Quantity Expected Quantity Received Quantity …" at bounding box center [443, 325] width 715 height 437
click at [116, 226] on td "5KSM195PSAAC" at bounding box center [130, 222] width 53 height 11
click at [119, 163] on span "5KSM195PSAAC" at bounding box center [118, 162] width 26 height 5
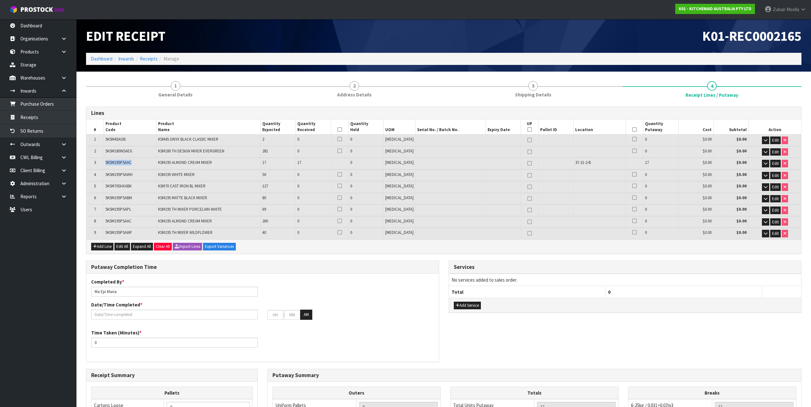
copy span "5KSM195PSAAC"
click at [295, 199] on td "80" at bounding box center [277, 198] width 35 height 11
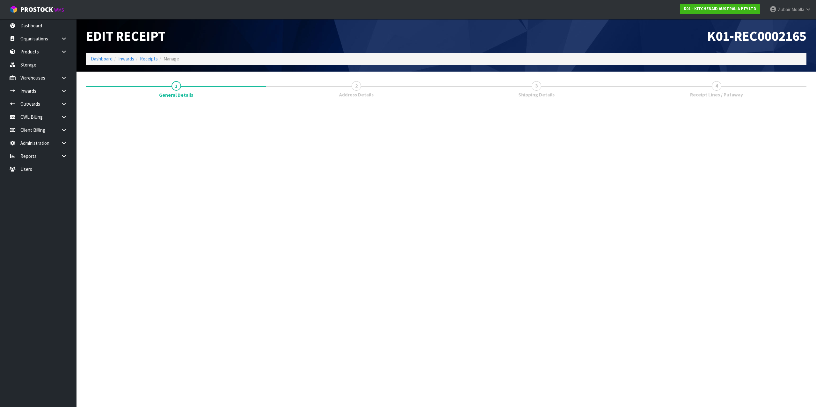
click at [303, 216] on section "Edit Receipt K01-REC0002165 Dashboard Inwards Receipts Manage 1 General Details…" at bounding box center [408, 203] width 816 height 407
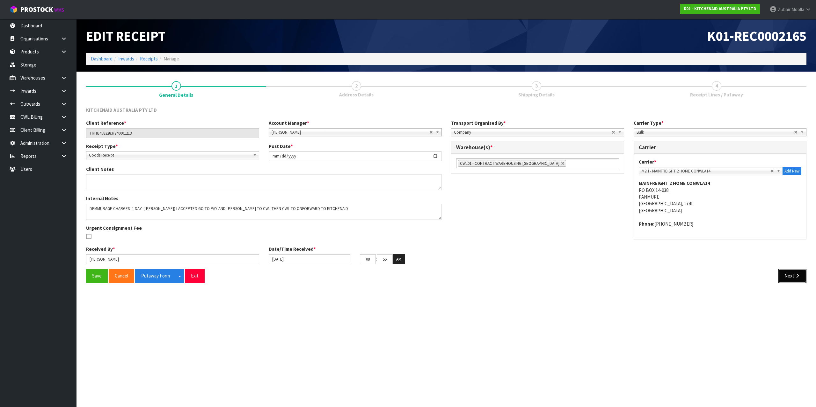
click at [794, 282] on button "Next" at bounding box center [792, 276] width 28 height 14
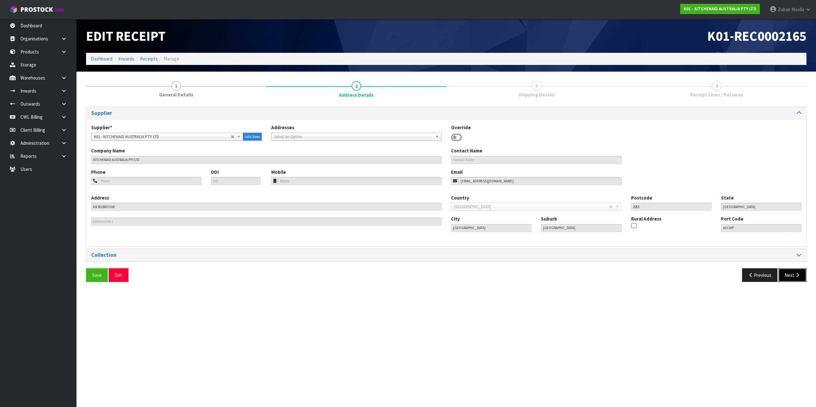
click at [794, 281] on button "Next" at bounding box center [792, 276] width 28 height 14
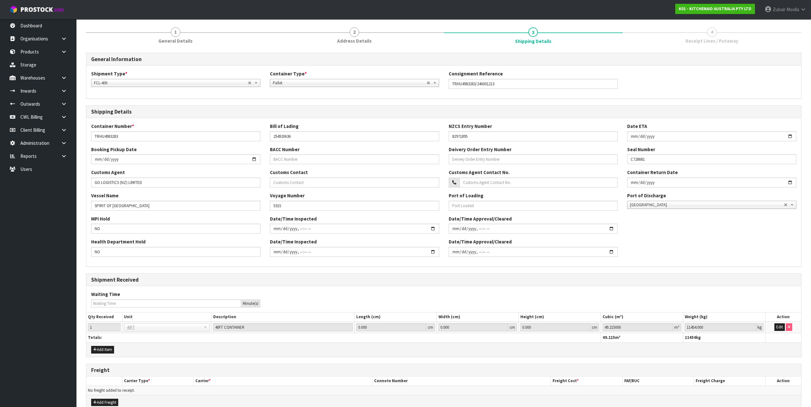
scroll to position [87, 0]
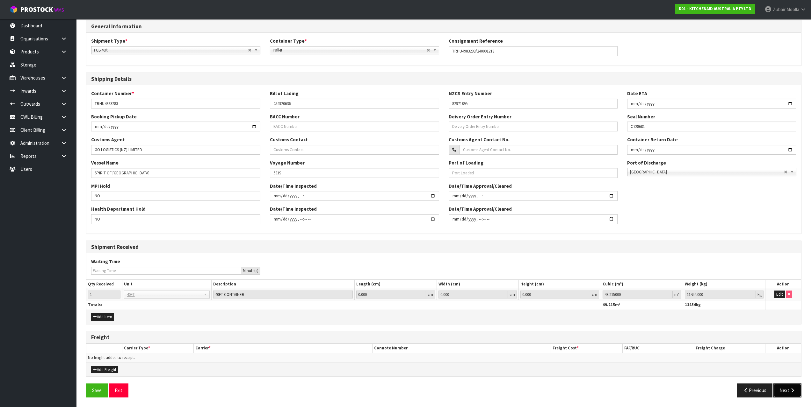
click at [790, 397] on button "Next" at bounding box center [787, 391] width 28 height 14
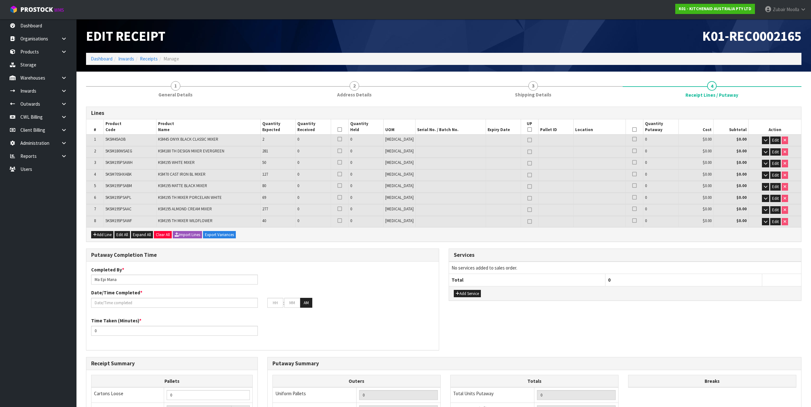
click at [404, 255] on h3 "Putaway Completion Time" at bounding box center [262, 255] width 343 height 6
drag, startPoint x: 404, startPoint y: 268, endPoint x: 402, endPoint y: 32, distance: 236.7
drag, startPoint x: 263, startPoint y: 179, endPoint x: 341, endPoint y: 199, distance: 80.5
click at [347, 195] on table "# Product Code Product Name Quantity Expected Quantity Received Quantity Held U…" at bounding box center [443, 173] width 715 height 108
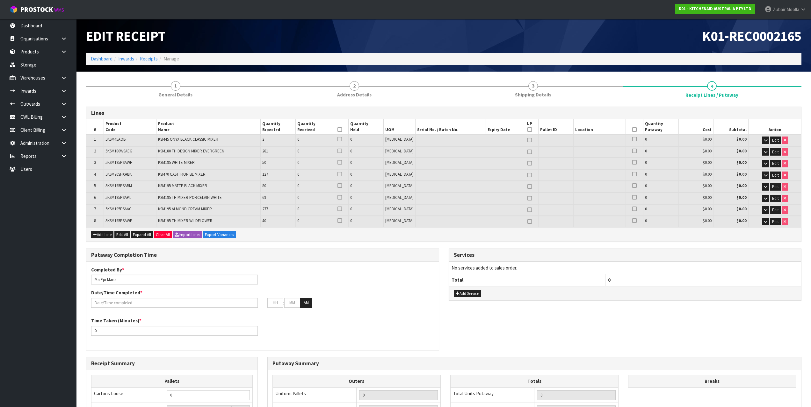
click at [319, 285] on div "Completed By * [PERSON_NAME] Date/Time Completed * : : AM" at bounding box center [262, 290] width 352 height 46
click at [267, 229] on div "Add Line Edit All Expand All Clear All Import Lines Export Variances" at bounding box center [443, 234] width 715 height 14
click at [267, 228] on div "Add Line Edit All Expand All Clear All Import Lines Export Variances" at bounding box center [443, 234] width 715 height 14
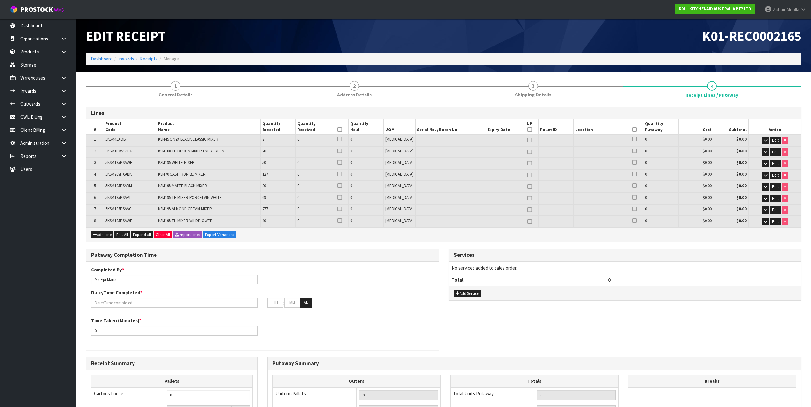
click at [282, 234] on div "Add Line Edit All Expand All Clear All Import Lines Export Variances" at bounding box center [443, 234] width 715 height 14
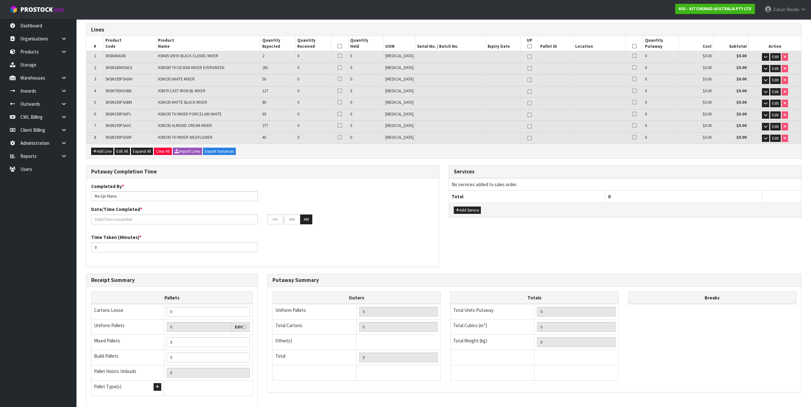
scroll to position [129, 0]
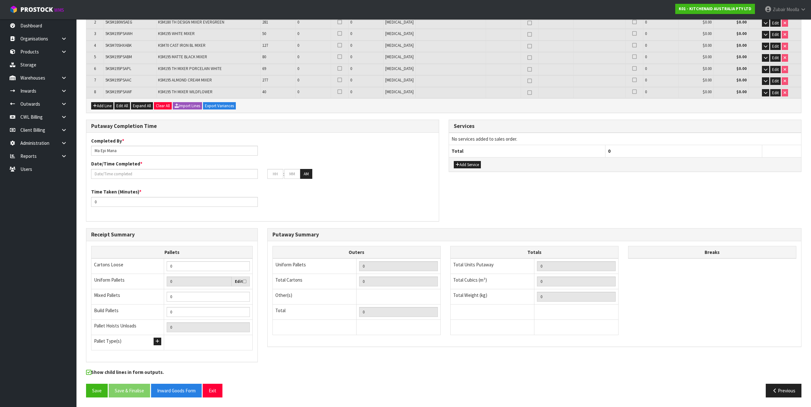
click at [389, 187] on div "Completed By * [PERSON_NAME] Date/Time Completed * : : AM Time Taken (Minutes) …" at bounding box center [262, 177] width 352 height 79
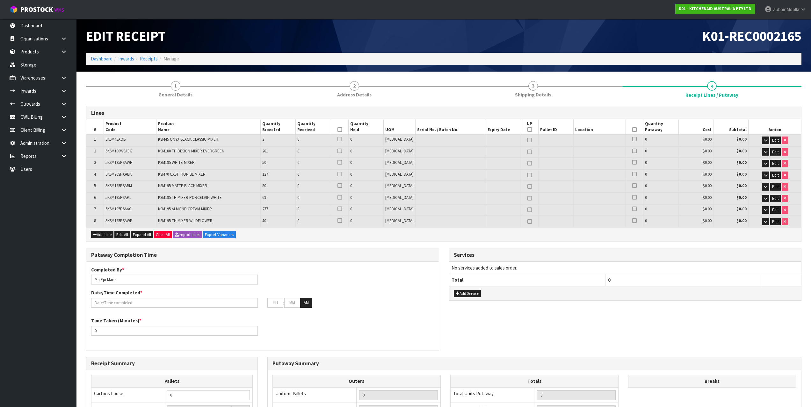
drag, startPoint x: 395, startPoint y: 209, endPoint x: 267, endPoint y: 133, distance: 149.1
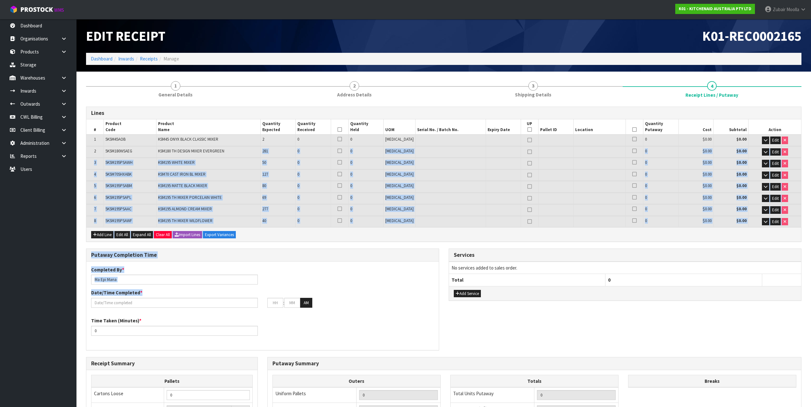
drag, startPoint x: 266, startPoint y: 152, endPoint x: 290, endPoint y: 268, distance: 119.1
click at [290, 268] on div "Lines # Product Code Product Name Quantity Expected Quantity Received Quantity …" at bounding box center [443, 319] width 715 height 425
click at [284, 251] on div "Putaway Completion Time" at bounding box center [262, 255] width 352 height 13
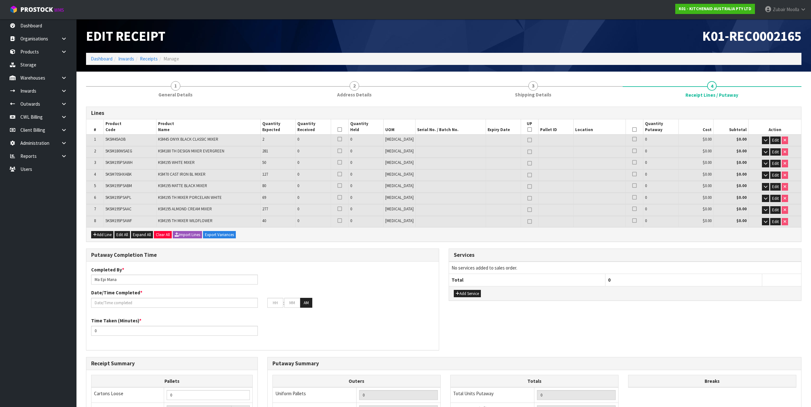
click at [283, 249] on div "Putaway Completion Time" at bounding box center [262, 255] width 352 height 13
drag, startPoint x: 282, startPoint y: 144, endPoint x: 306, endPoint y: 144, distance: 24.2
click at [304, 144] on tr "1 5KSM45AOB KSM45 ONYX BLACK CLASSIC MIXER 2 0 0 [MEDICAL_DATA] 0 $0.00 $0.00 E…" at bounding box center [443, 140] width 715 height 11
click at [300, 145] on td "0" at bounding box center [313, 140] width 35 height 11
click at [634, 24] on div "K01-REC0002165" at bounding box center [625, 36] width 363 height 34
